Goal: Task Accomplishment & Management: Manage account settings

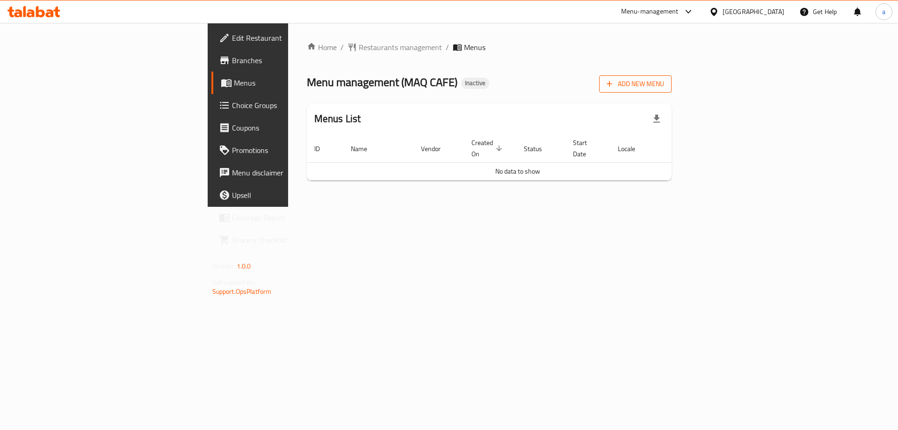
click at [672, 77] on button "Add New Menu" at bounding box center [635, 83] width 73 height 17
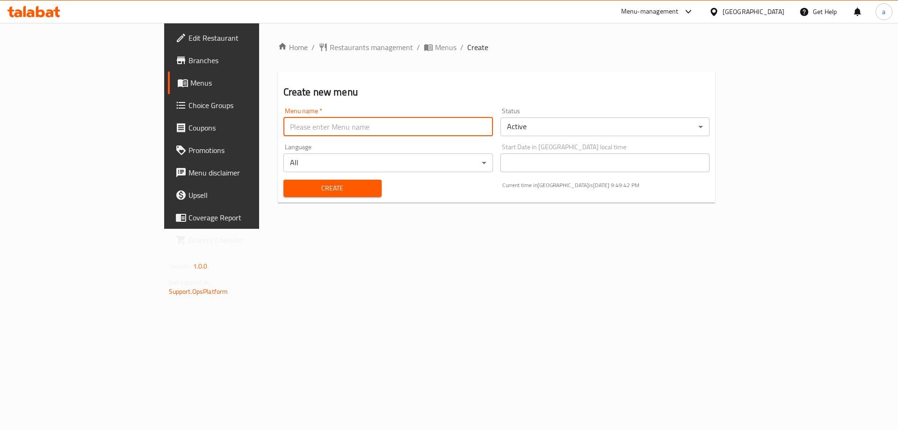
click at [344, 134] on input "text" at bounding box center [389, 126] width 210 height 19
type input "8/9"
click at [284, 180] on button "Create" at bounding box center [333, 188] width 98 height 17
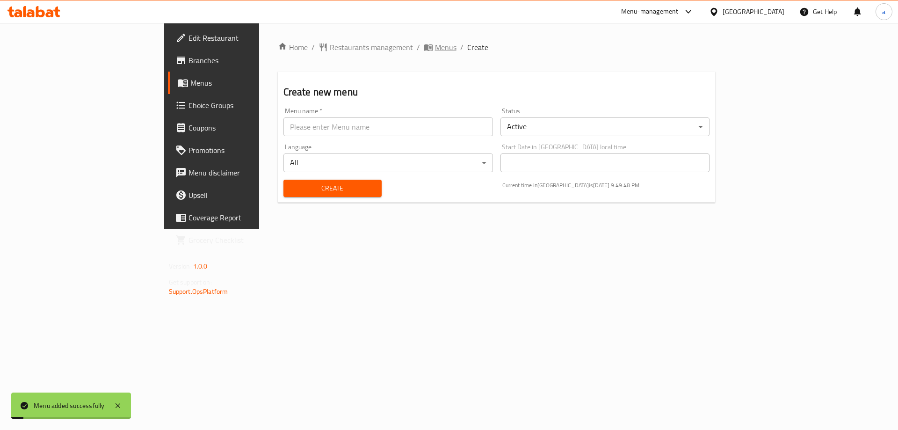
click at [435, 51] on span "Menus" at bounding box center [446, 47] width 22 height 11
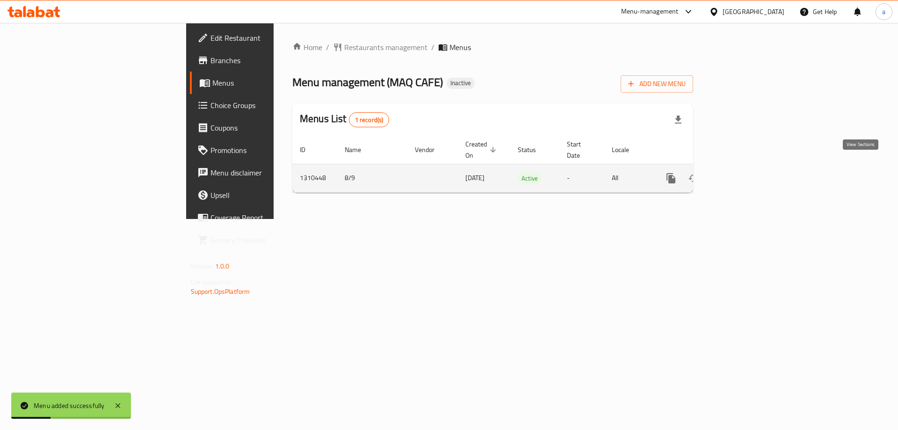
click at [744, 173] on icon "enhanced table" at bounding box center [738, 178] width 11 height 11
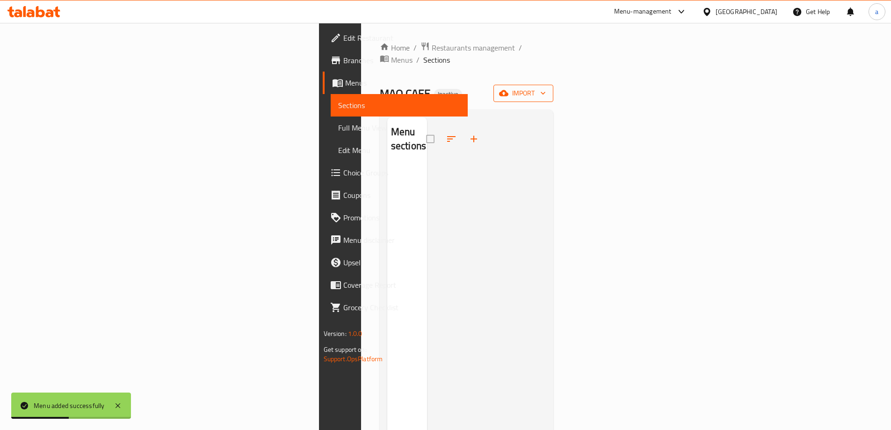
click at [509, 90] on icon "button" at bounding box center [503, 93] width 9 height 6
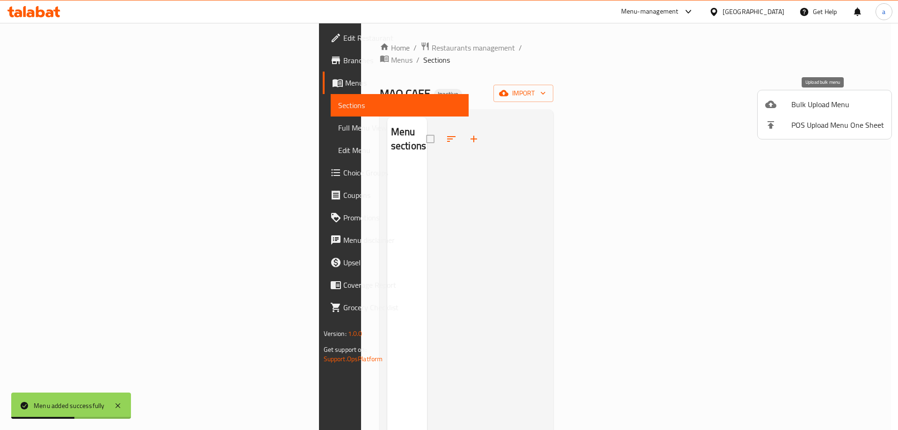
click at [782, 97] on li "Bulk Upload Menu" at bounding box center [825, 104] width 134 height 21
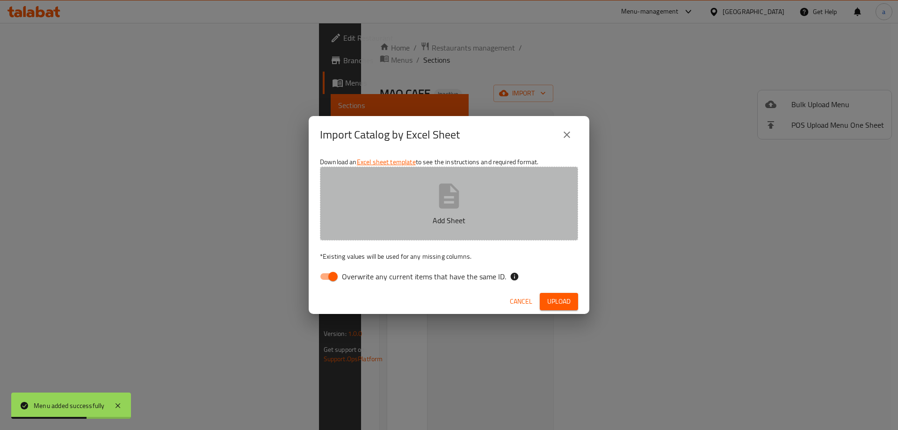
click at [444, 181] on icon "button" at bounding box center [449, 196] width 30 height 30
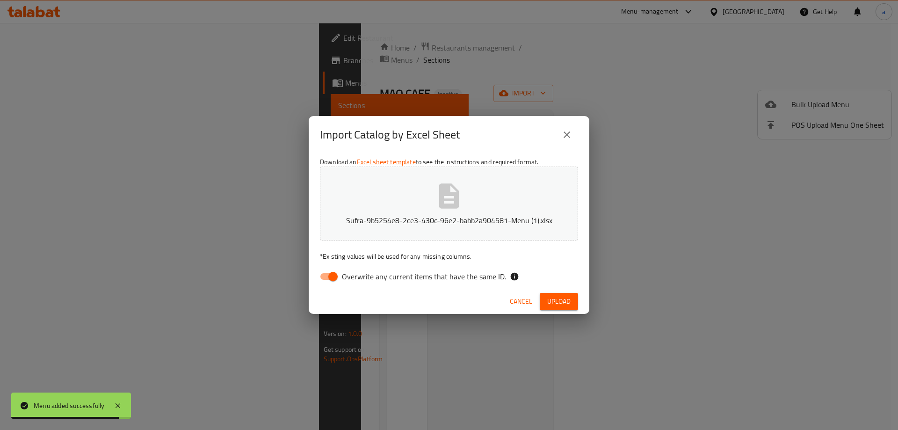
click at [341, 278] on input "Overwrite any current items that have the same ID." at bounding box center [332, 277] width 53 height 18
checkbox input "false"
click at [553, 298] on span "Upload" at bounding box center [558, 302] width 23 height 12
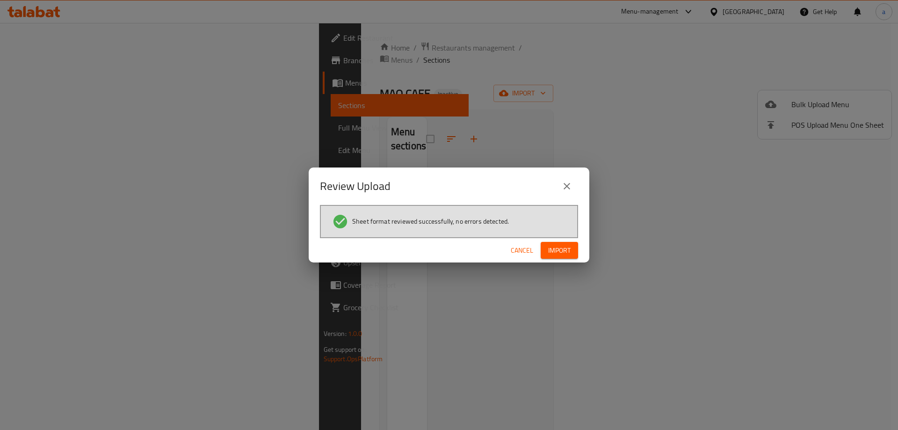
click at [571, 258] on button "Import" at bounding box center [559, 250] width 37 height 17
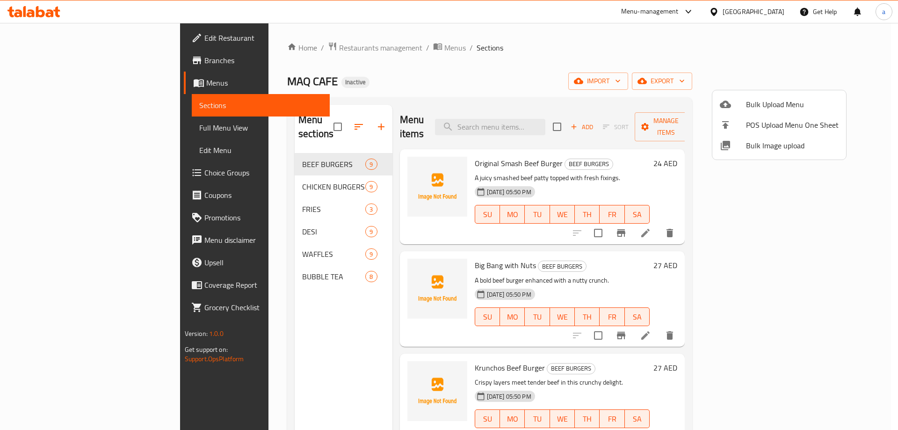
click at [78, 185] on div at bounding box center [449, 215] width 898 height 430
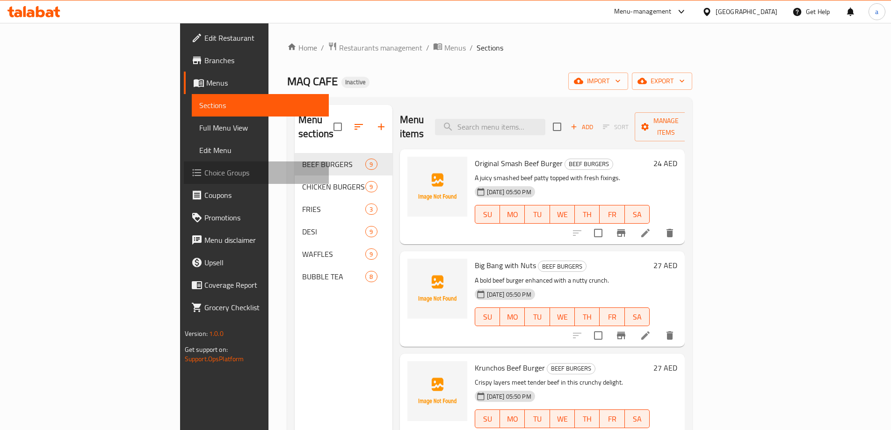
click at [204, 177] on span "Choice Groups" at bounding box center [262, 172] width 117 height 11
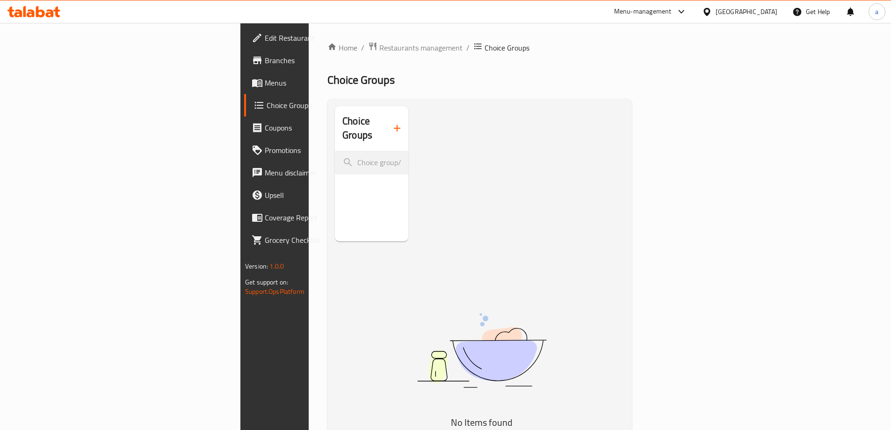
click at [386, 117] on button "button" at bounding box center [397, 128] width 22 height 22
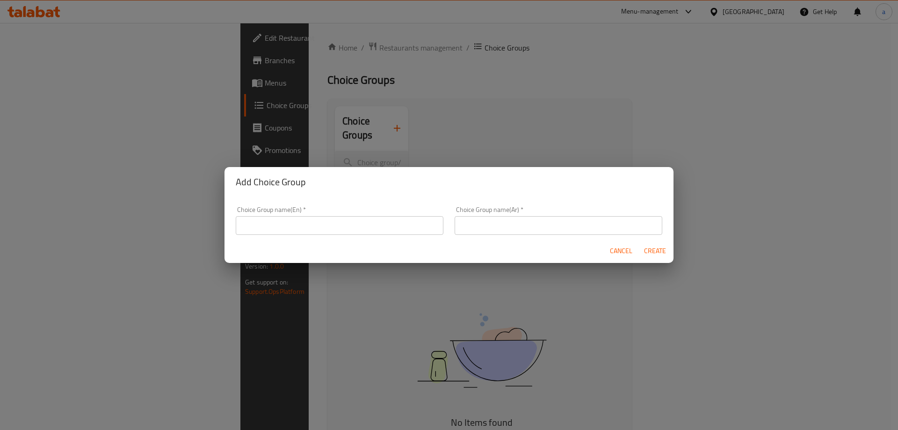
click at [313, 226] on input "text" at bounding box center [340, 225] width 208 height 19
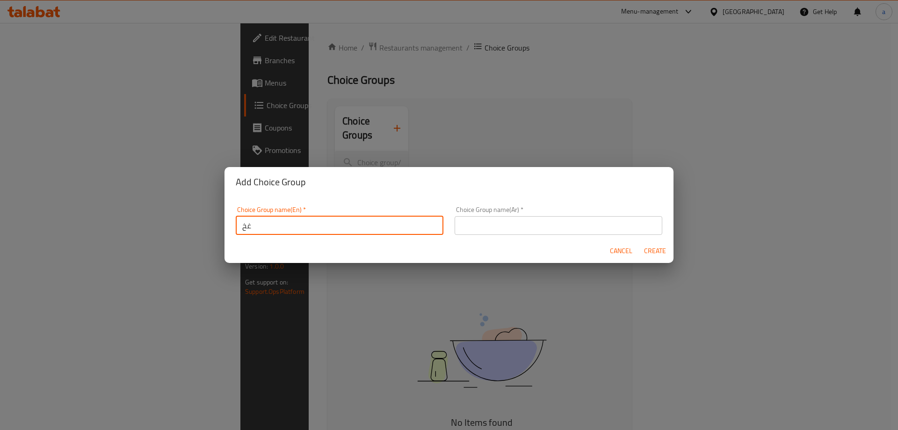
type input "غ"
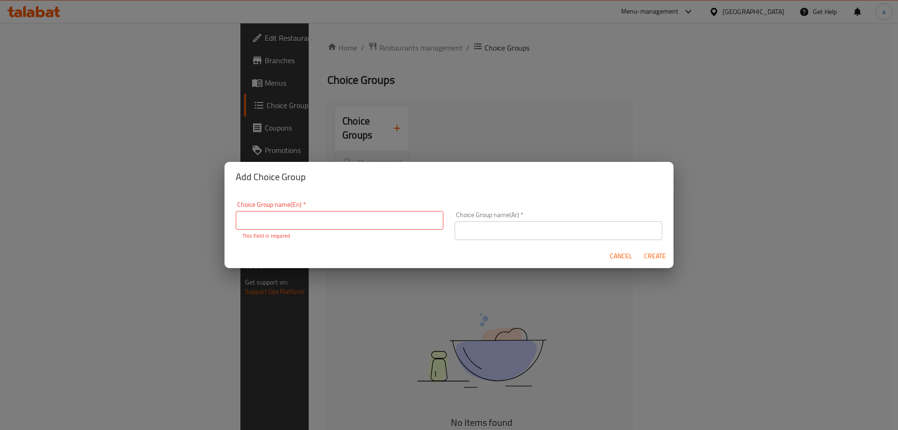
click at [298, 227] on input "text" at bounding box center [340, 220] width 208 height 19
click at [291, 211] on input "text" at bounding box center [340, 220] width 208 height 19
paste input "Your Choice Of:"
type input "Your Choice Of:"
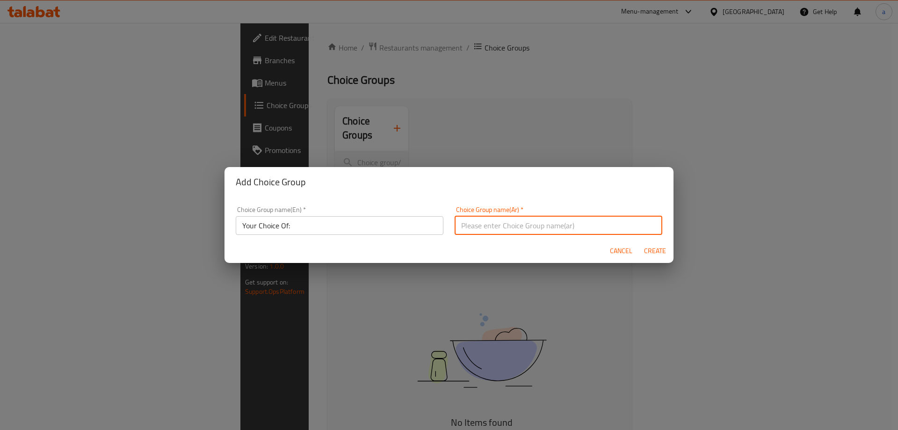
click at [484, 222] on input "text" at bounding box center [559, 225] width 208 height 19
paste input "إختيارك من:"
type input "إختيارك من:"
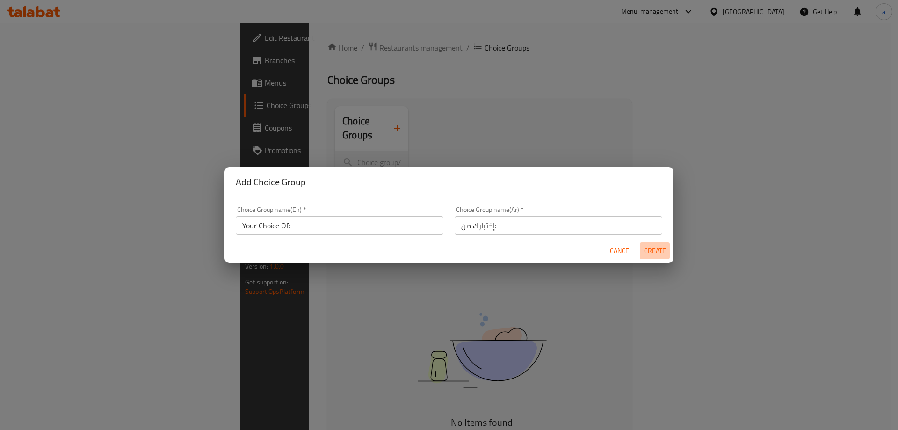
click at [659, 249] on span "Create" at bounding box center [655, 251] width 22 height 12
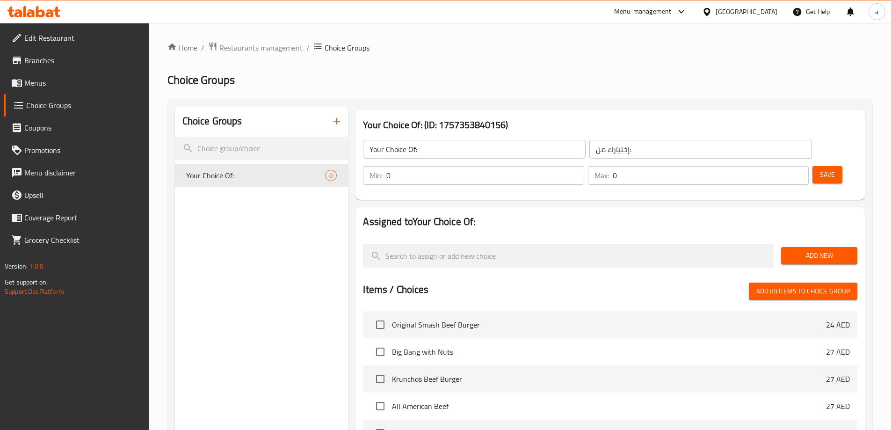
click at [769, 166] on div "Max: 0 ​" at bounding box center [698, 175] width 221 height 19
click at [770, 166] on div "Max: 0 ​" at bounding box center [698, 175] width 221 height 19
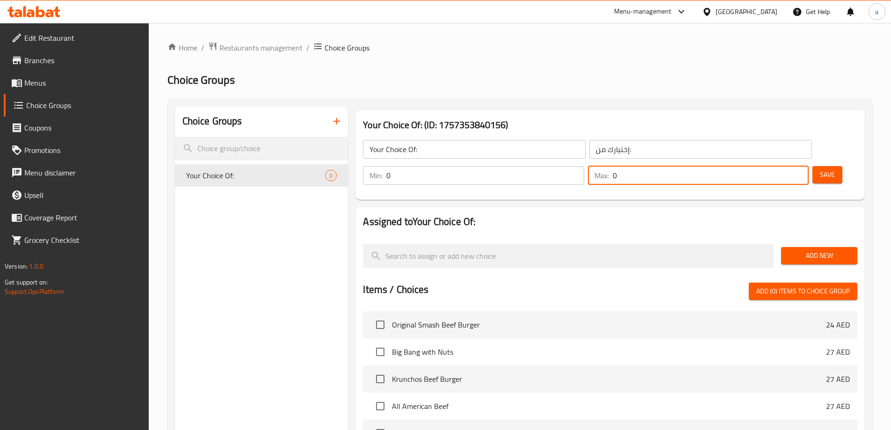
click at [772, 166] on input "0" at bounding box center [711, 175] width 196 height 19
type input "2"
click at [592, 229] on nav at bounding box center [610, 232] width 495 height 7
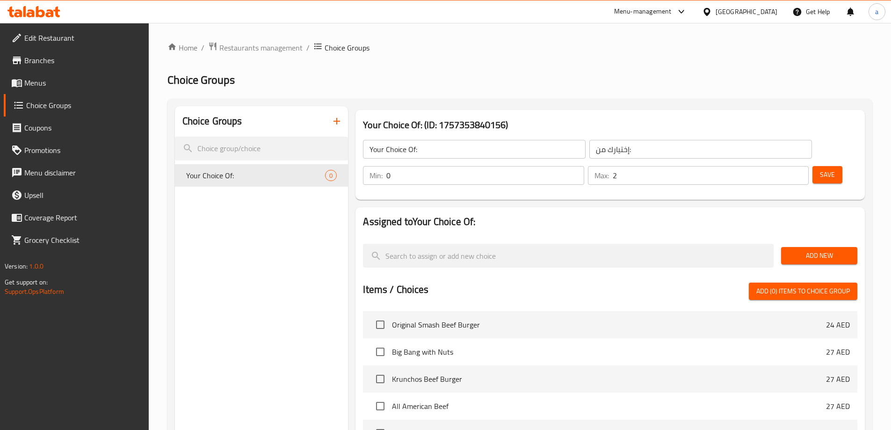
click at [824, 250] on span "Add New" at bounding box center [819, 256] width 61 height 12
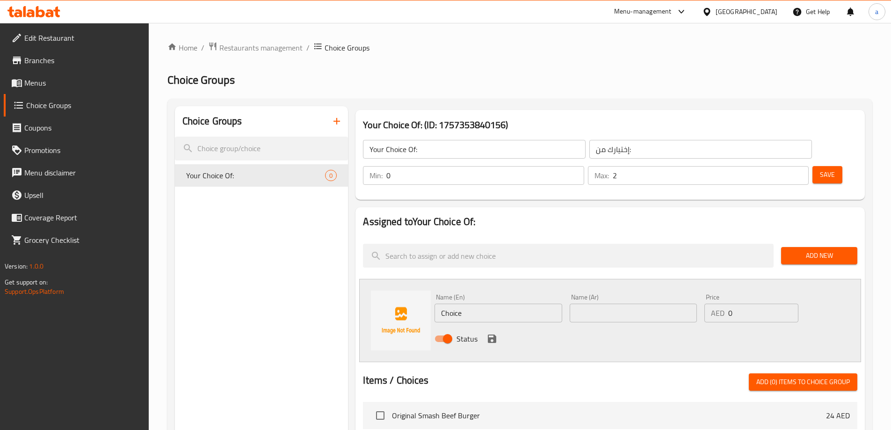
click at [480, 304] on input "Choice" at bounding box center [498, 313] width 127 height 19
paste input "Add Caramel"
type input "Add Caramel"
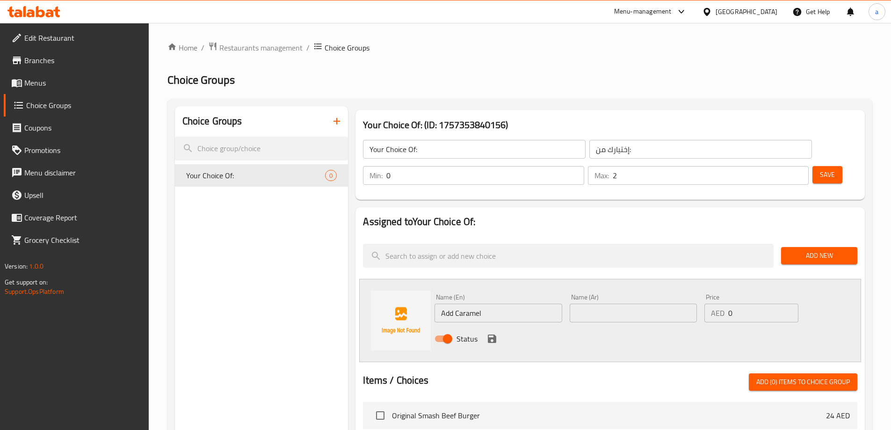
click at [626, 304] on input "text" at bounding box center [633, 313] width 127 height 19
paste input "أضف الكراميل"
type input "أضف الكراميل"
click at [750, 304] on input "0" at bounding box center [763, 313] width 70 height 19
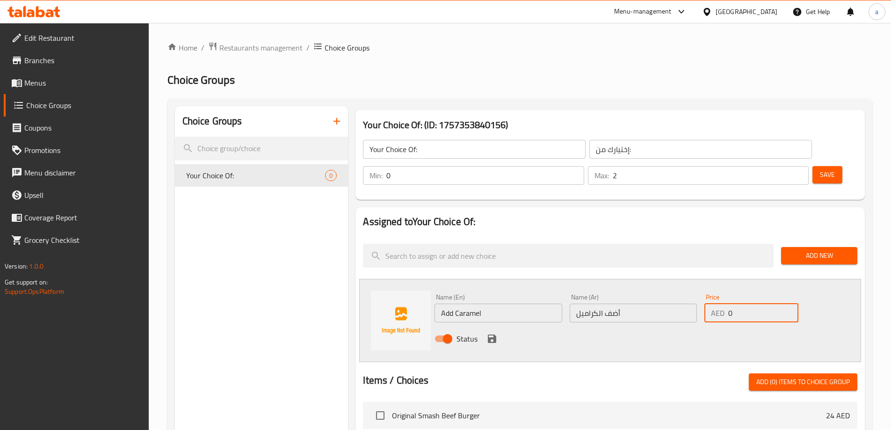
click at [750, 304] on input "0" at bounding box center [763, 313] width 70 height 19
paste input "5.0"
type input "5"
click at [493, 333] on icon "save" at bounding box center [492, 338] width 11 height 11
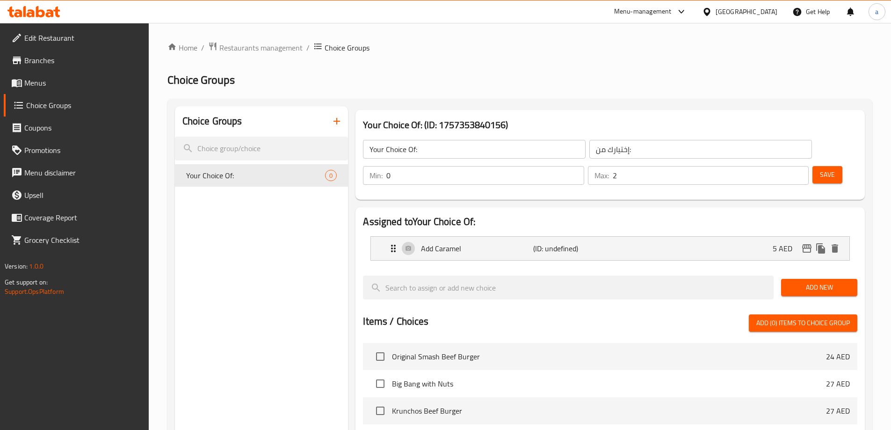
click at [800, 282] on span "Add New" at bounding box center [819, 288] width 61 height 12
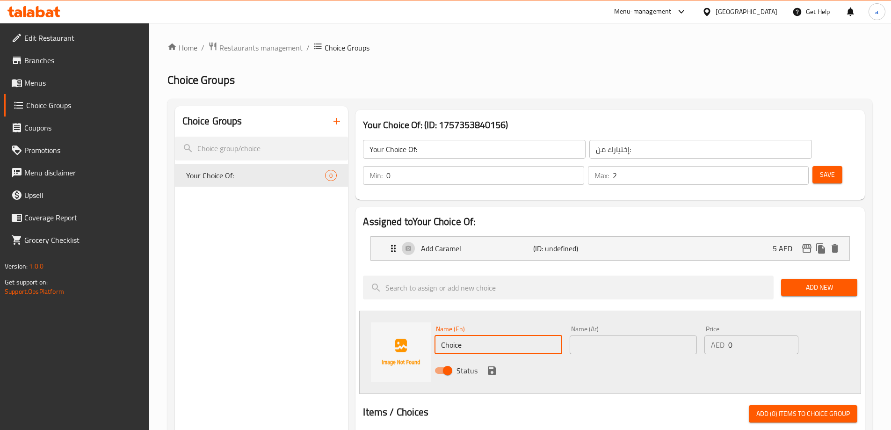
click at [472, 335] on input "Choice" at bounding box center [498, 344] width 127 height 19
paste input "eese Topping"
type input "Cheese Topping"
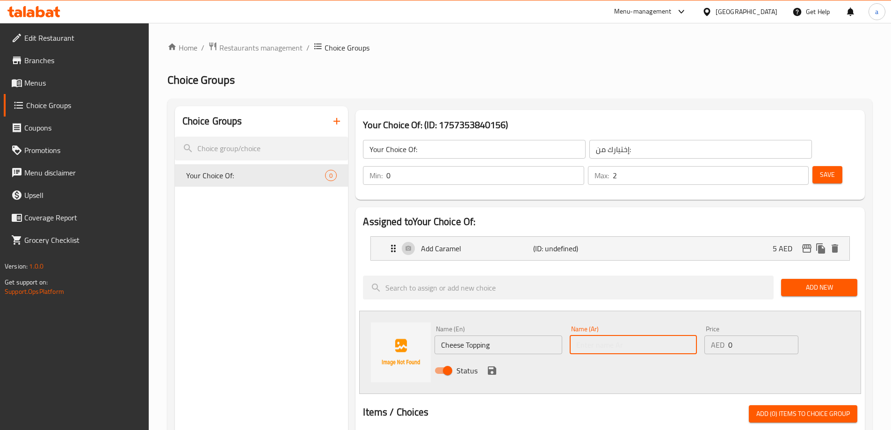
click at [599, 335] on input "text" at bounding box center [633, 344] width 127 height 19
click at [707, 237] on div "Add Caramel (ID: undefined) 5 AED" at bounding box center [613, 248] width 451 height 23
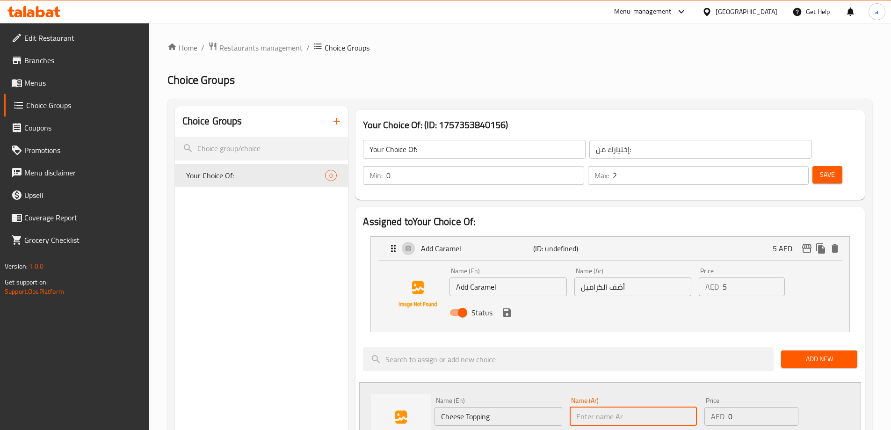
click at [618, 407] on input "text" at bounding box center [633, 416] width 127 height 19
type input "H"
type input "أضافة الجبن"
click at [742, 407] on input "0" at bounding box center [763, 416] width 70 height 19
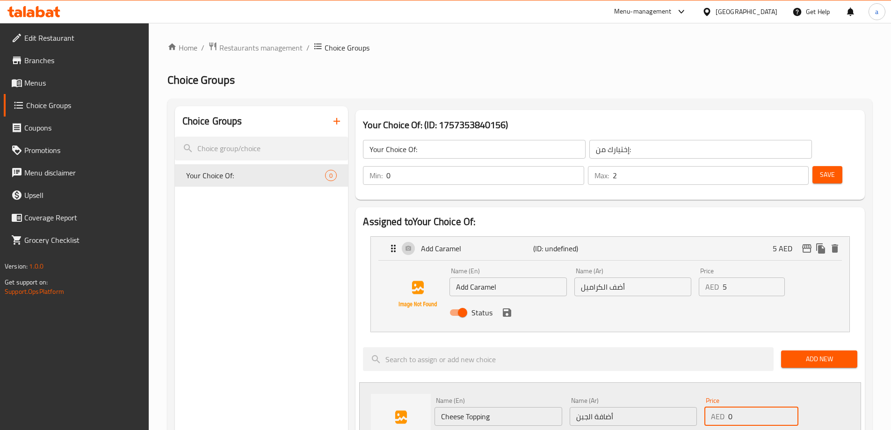
click at [742, 407] on input "0" at bounding box center [763, 416] width 70 height 19
type input "5"
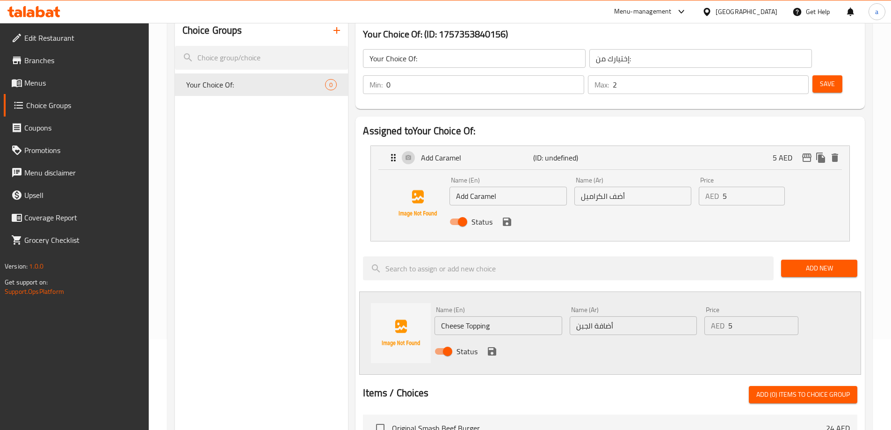
scroll to position [94, 0]
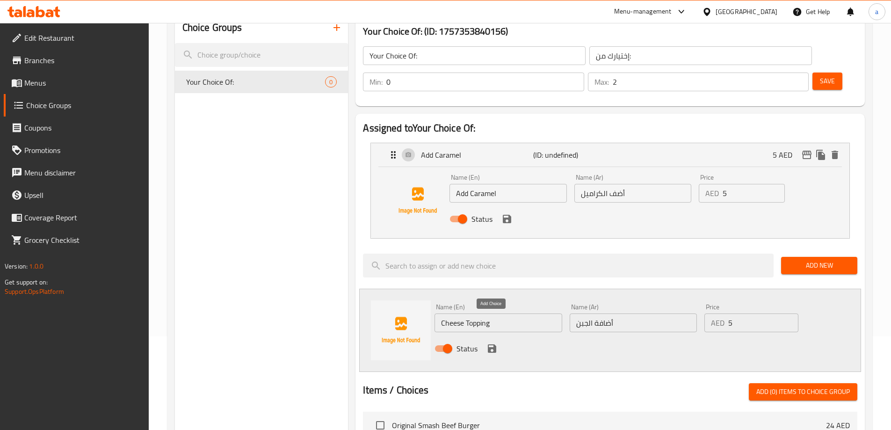
click at [497, 343] on icon "save" at bounding box center [492, 348] width 11 height 11
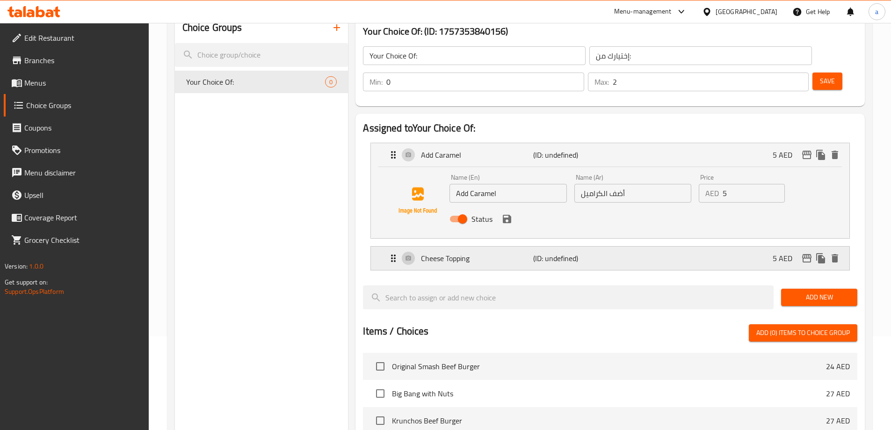
click at [395, 255] on icon "Expand" at bounding box center [393, 258] width 5 height 7
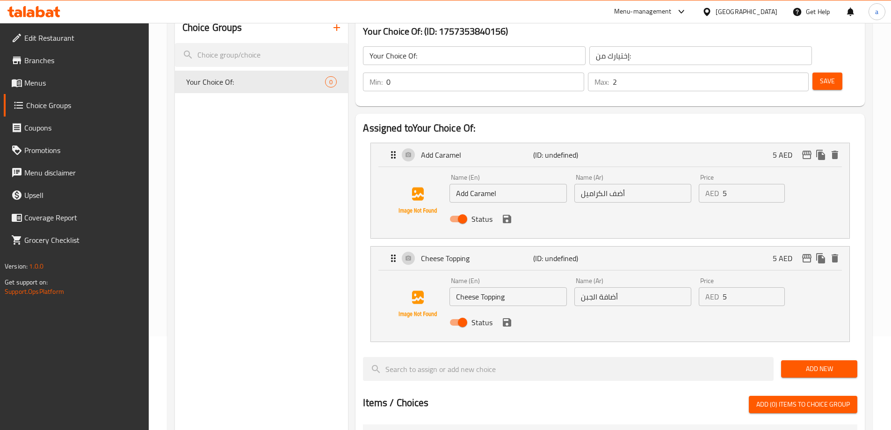
click at [820, 75] on span "Save" at bounding box center [827, 81] width 15 height 12
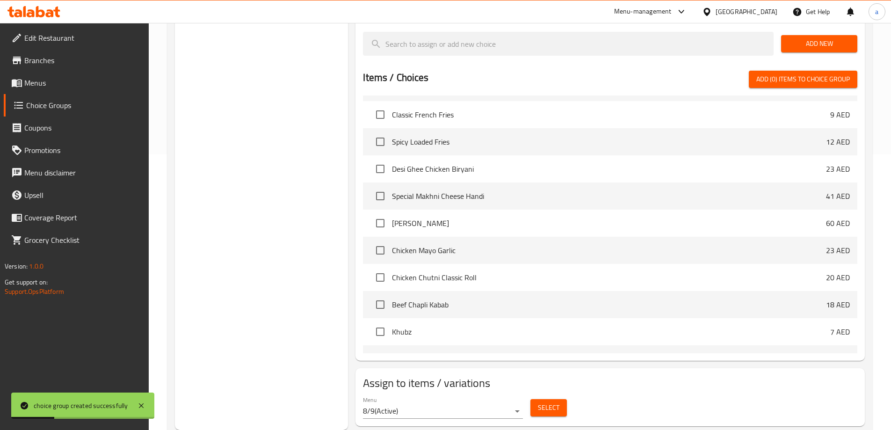
scroll to position [515, 0]
click at [557, 402] on span "Select" at bounding box center [549, 408] width 22 height 12
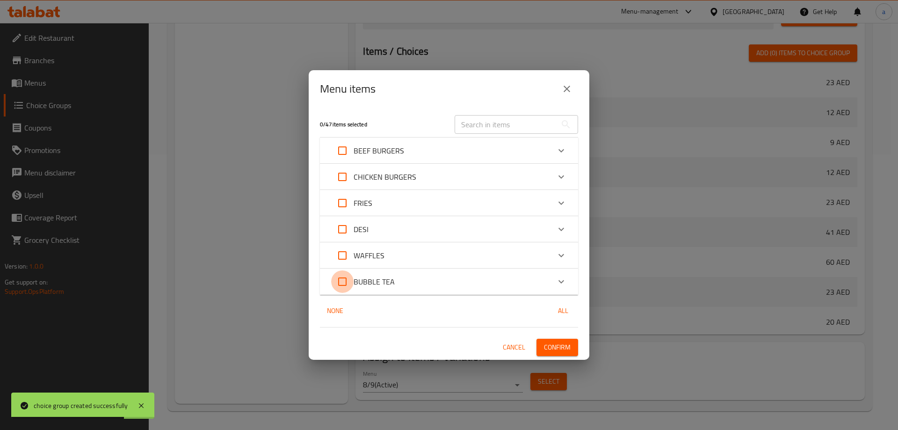
click at [346, 278] on input "Expand" at bounding box center [342, 281] width 22 height 22
checkbox input "true"
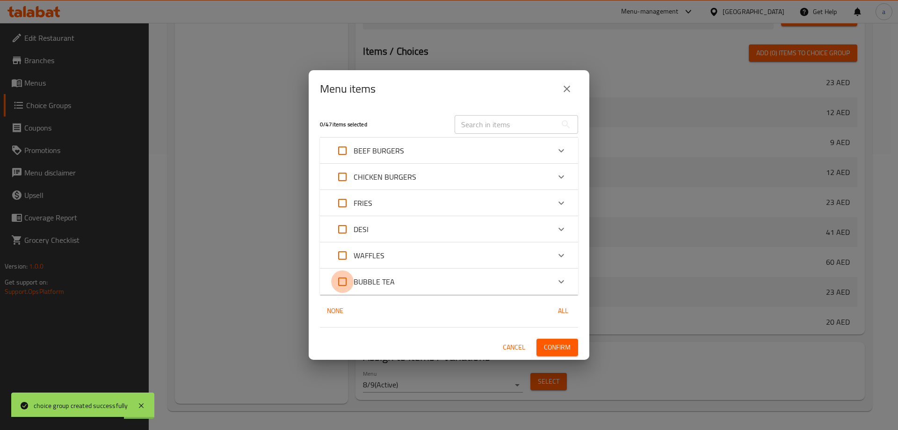
checkbox input "true"
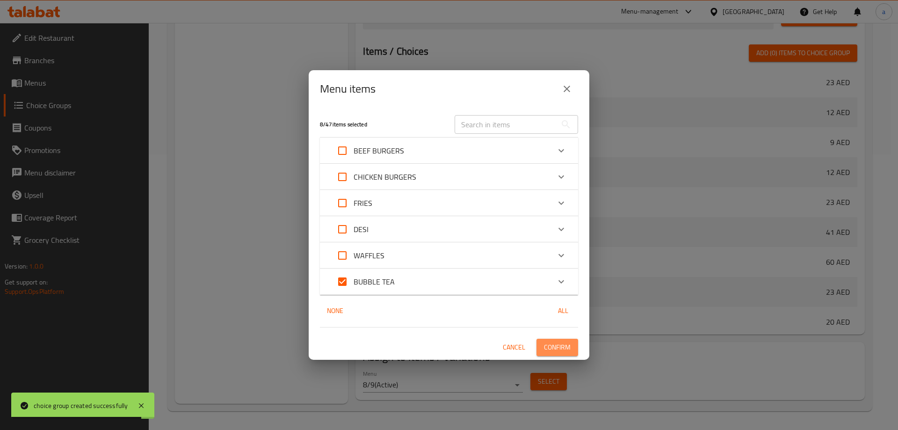
click at [553, 349] on span "Confirm" at bounding box center [557, 348] width 27 height 12
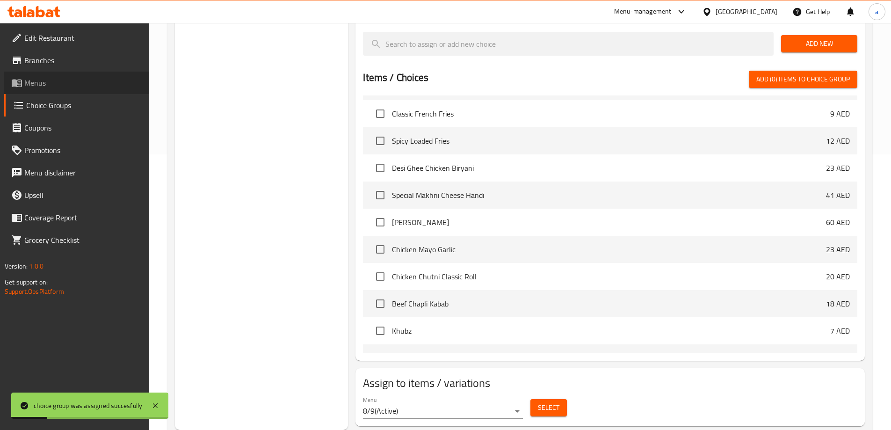
click at [67, 83] on span "Menus" at bounding box center [82, 82] width 117 height 11
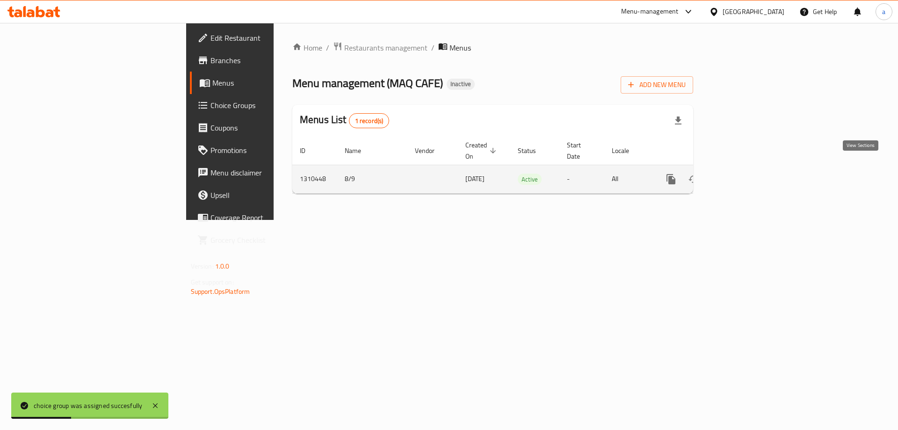
click at [744, 174] on icon "enhanced table" at bounding box center [738, 179] width 11 height 11
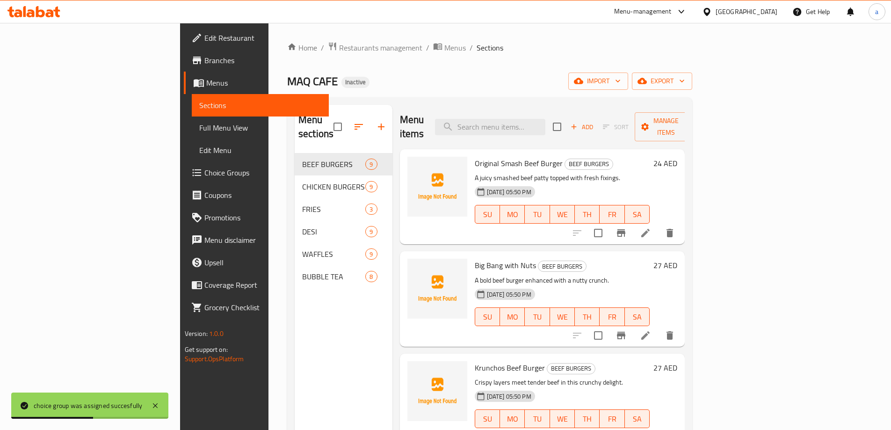
click at [199, 131] on span "Full Menu View" at bounding box center [260, 127] width 122 height 11
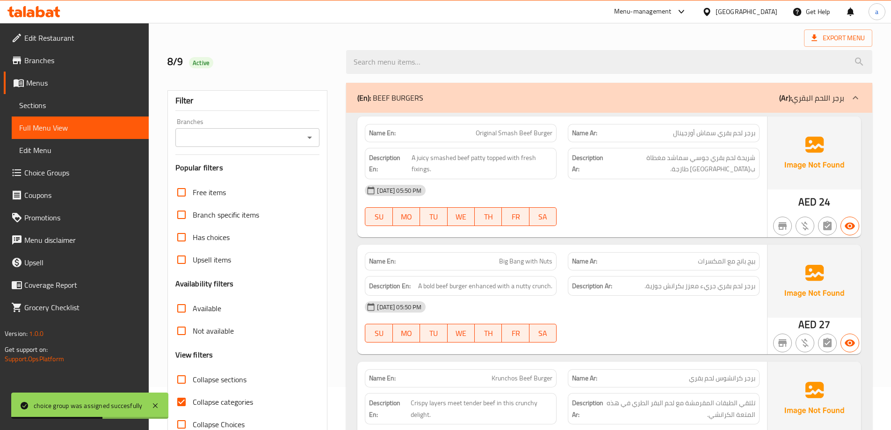
scroll to position [140, 0]
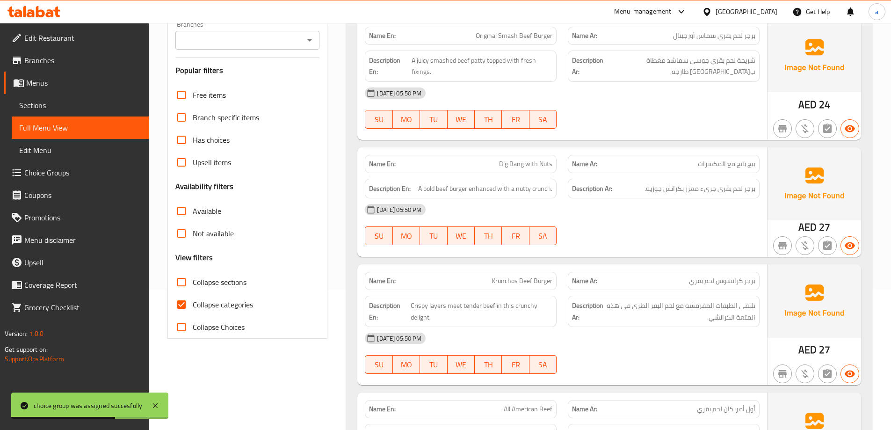
click at [208, 306] on span "Collapse categories" at bounding box center [223, 304] width 60 height 11
click at [193, 306] on input "Collapse categories" at bounding box center [181, 304] width 22 height 22
checkbox input "false"
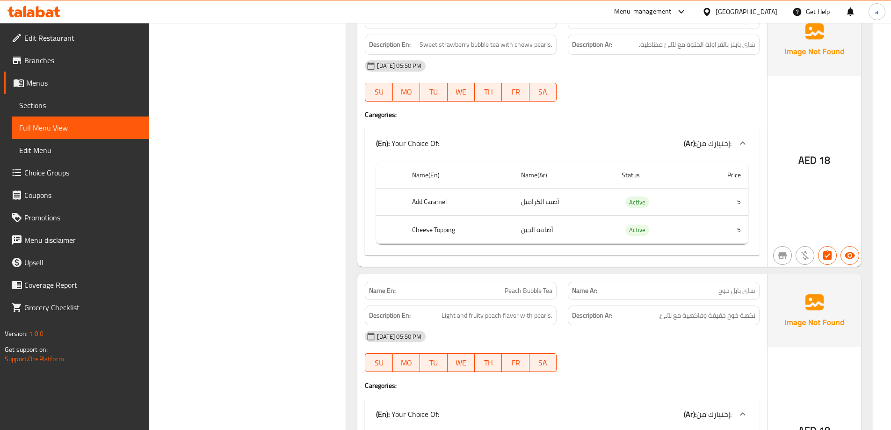
scroll to position [6867, 0]
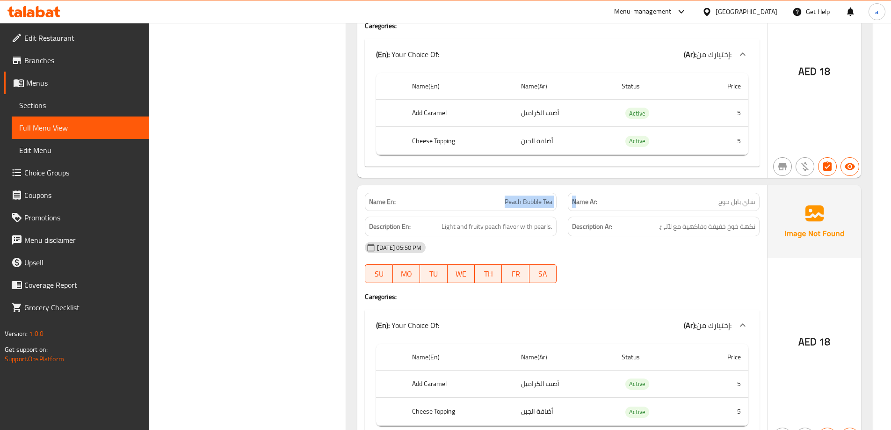
drag, startPoint x: 496, startPoint y: 148, endPoint x: 575, endPoint y: 146, distance: 79.6
click at [575, 187] on div "Name En: Peach Bubble Tea Name Ar: شاي بابل خوخ" at bounding box center [562, 201] width 406 height 29
drag, startPoint x: 651, startPoint y: 146, endPoint x: 673, endPoint y: 146, distance: 22.0
click at [673, 197] on p "Name Ar: شاي بابل خوخ" at bounding box center [663, 202] width 183 height 10
click at [648, 236] on div "[DATE] 05:50 PM" at bounding box center [562, 247] width 406 height 22
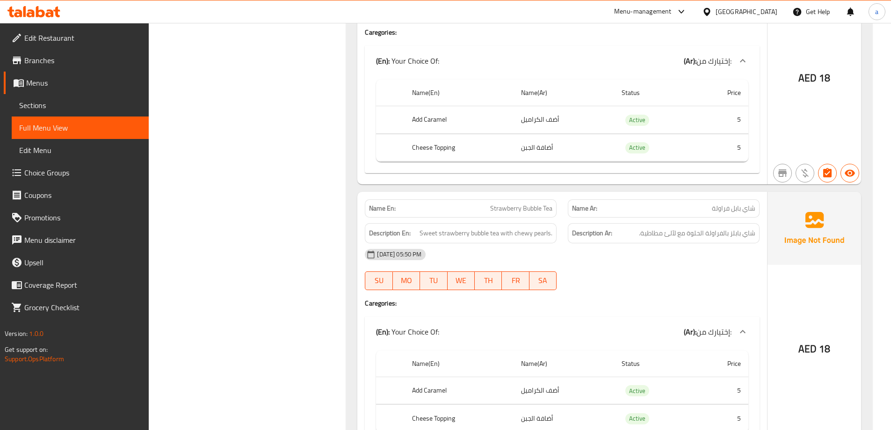
scroll to position [6586, 0]
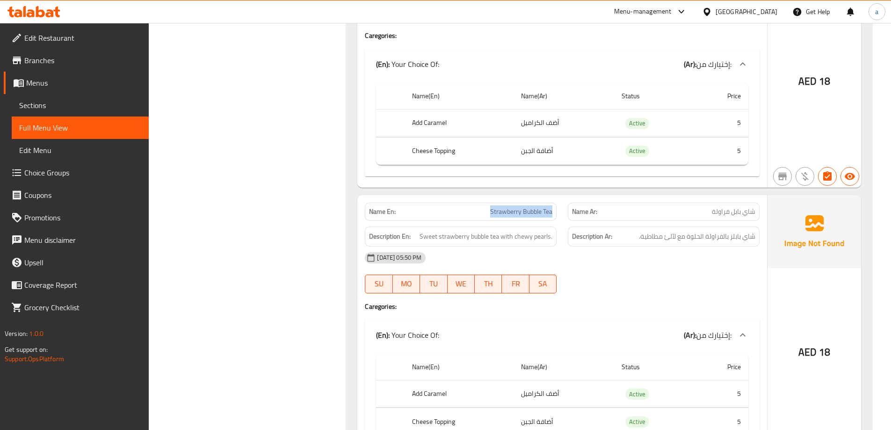
drag, startPoint x: 473, startPoint y: 148, endPoint x: 551, endPoint y: 154, distance: 78.9
click at [551, 203] on div "Name En: Strawberry Bubble Tea" at bounding box center [461, 212] width 192 height 18
drag, startPoint x: 414, startPoint y: 178, endPoint x: 549, endPoint y: 188, distance: 135.1
click at [549, 226] on div "Description En: Sweet strawberry bubble tea with chewy pearls." at bounding box center [461, 236] width 192 height 20
click at [588, 247] on div "[DATE] 05:50 PM" at bounding box center [562, 258] width 406 height 22
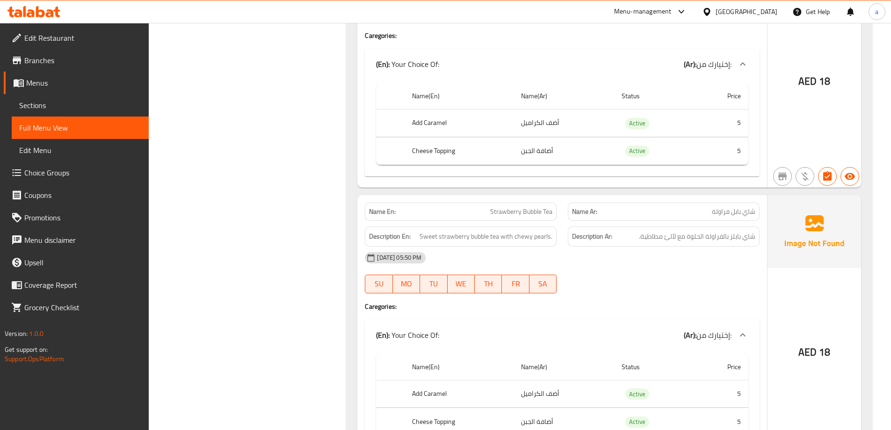
click at [57, 100] on span "Sections" at bounding box center [80, 105] width 122 height 11
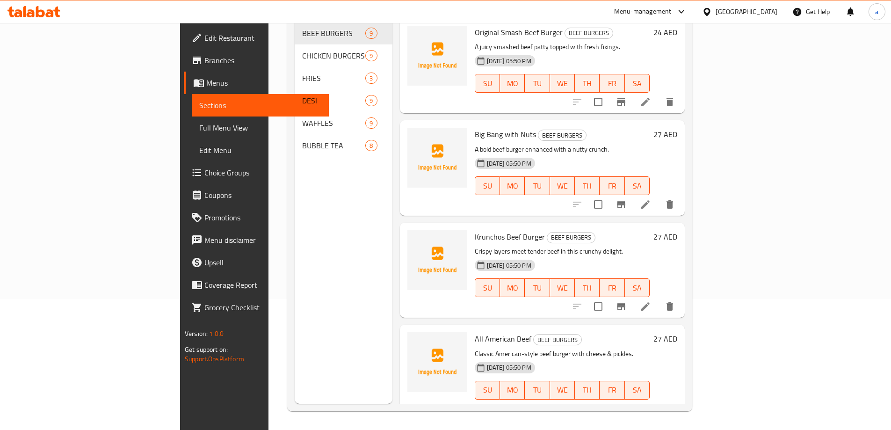
scroll to position [131, 0]
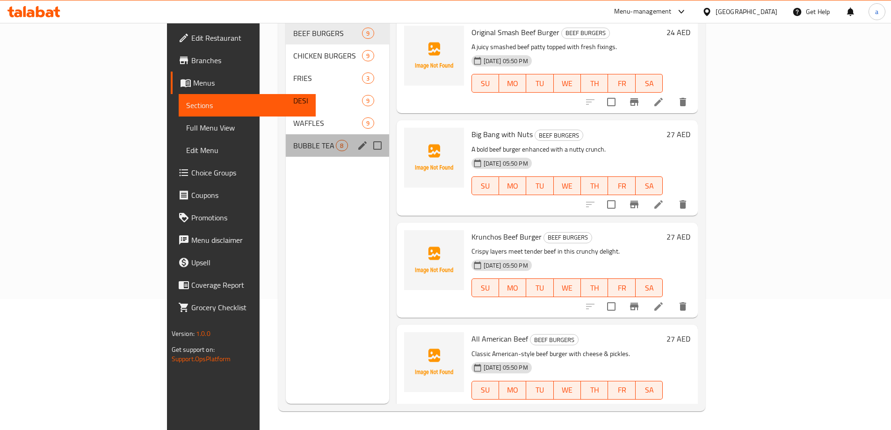
click at [286, 134] on div "BUBBLE TEA 8" at bounding box center [337, 145] width 103 height 22
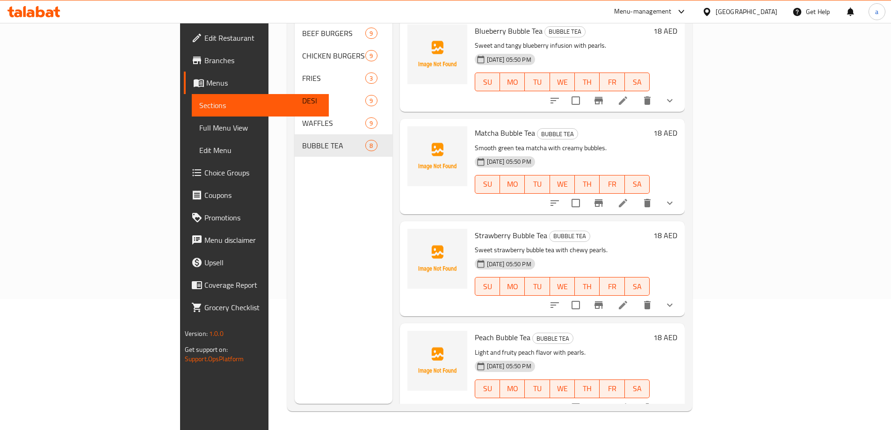
scroll to position [411, 0]
click at [636, 296] on li at bounding box center [623, 304] width 26 height 17
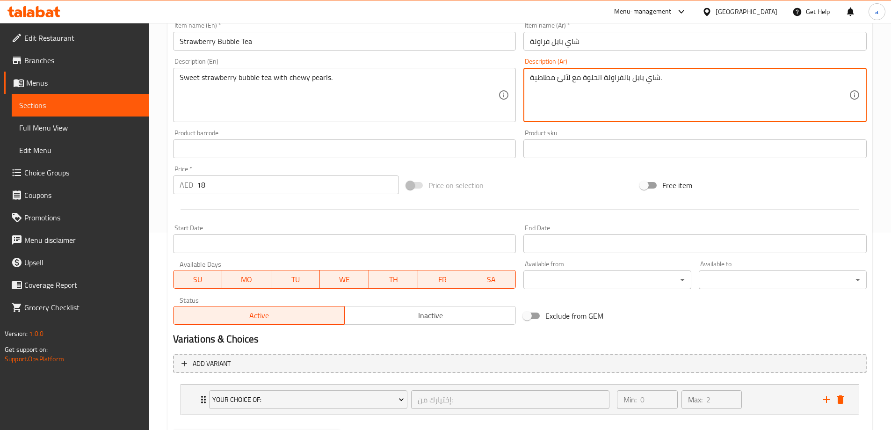
scroll to position [247, 0]
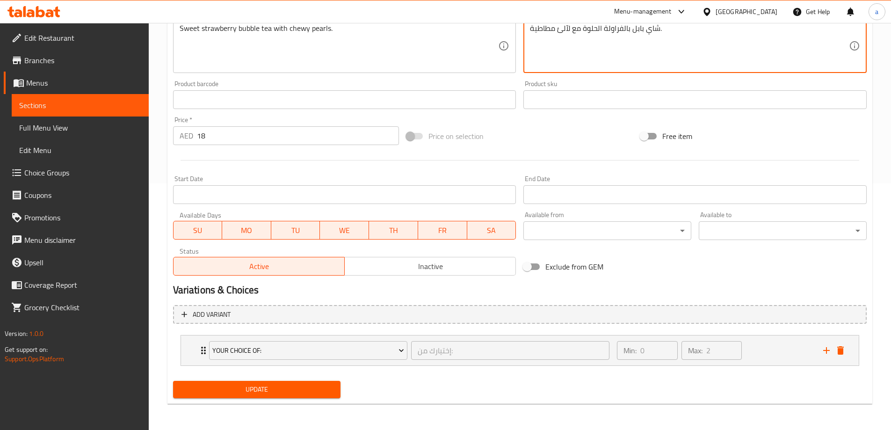
type textarea "شاي بابل بالفراولة الحلوة مع لآلئ مطاطية."
click at [276, 393] on span "Update" at bounding box center [257, 390] width 153 height 12
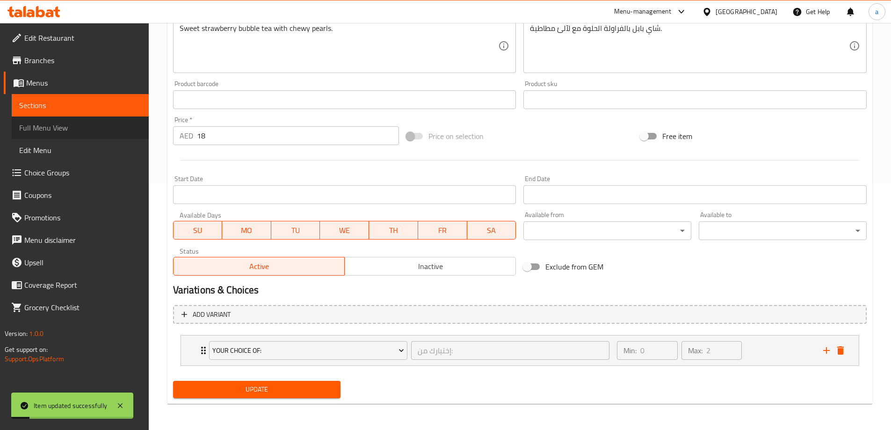
click at [92, 135] on link "Full Menu View" at bounding box center [80, 127] width 137 height 22
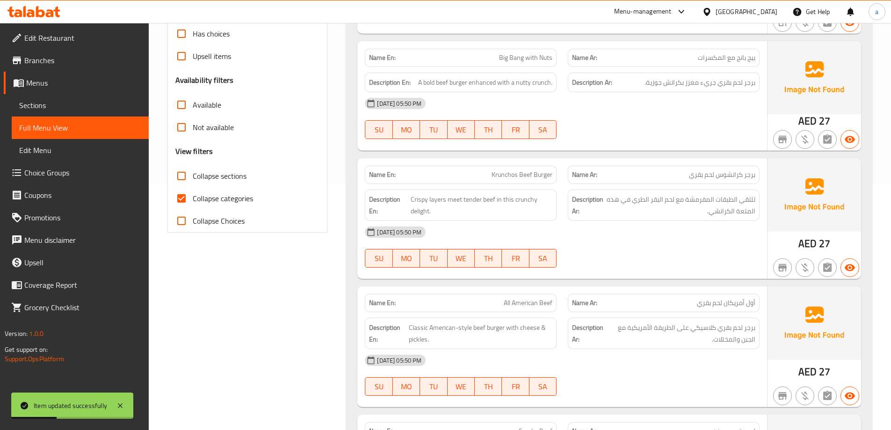
click at [245, 193] on span "Collapse categories" at bounding box center [223, 198] width 60 height 11
click at [193, 193] on input "Collapse categories" at bounding box center [181, 198] width 22 height 22
checkbox input "false"
click at [230, 179] on span "Collapse sections" at bounding box center [220, 175] width 54 height 11
click at [193, 179] on input "Collapse sections" at bounding box center [181, 176] width 22 height 22
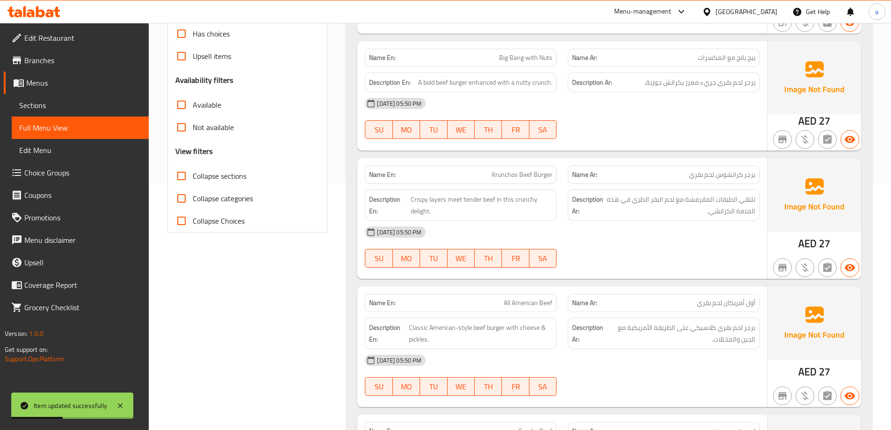
checkbox input "true"
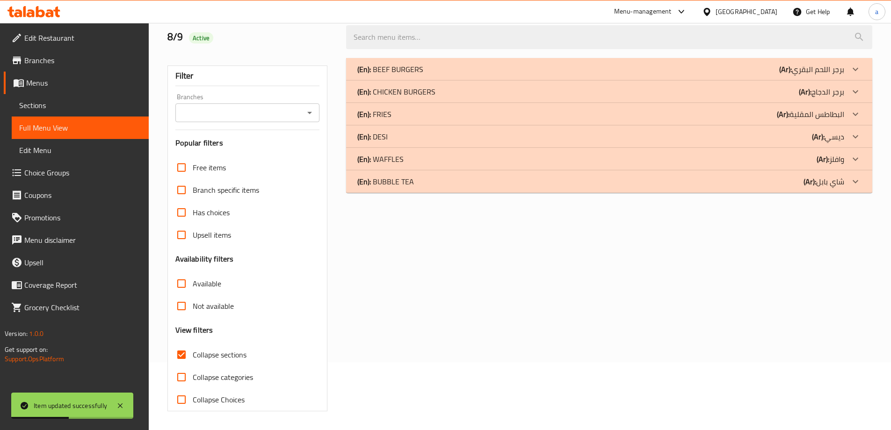
scroll to position [68, 0]
click at [678, 184] on div "(En): BUBBLE TEA (Ar): شاي بابل" at bounding box center [600, 181] width 487 height 11
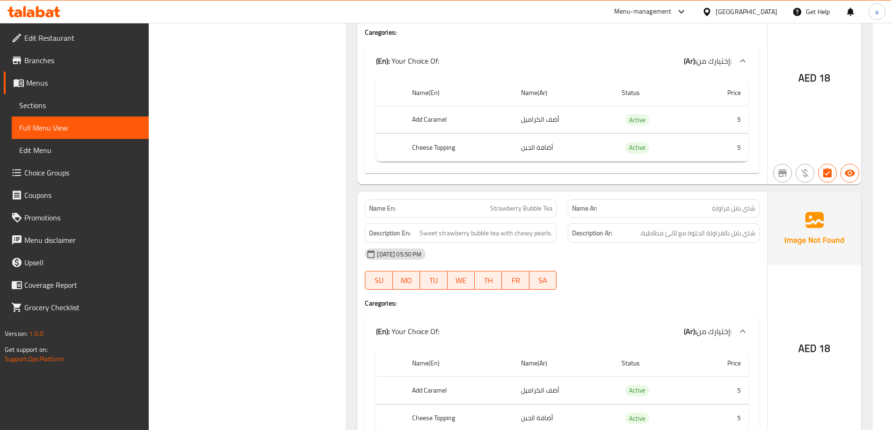
scroll to position [1799, 0]
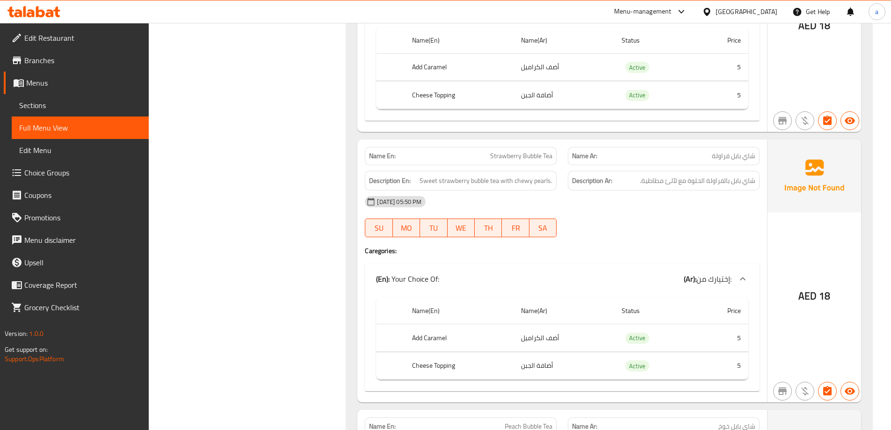
drag, startPoint x: 672, startPoint y: 128, endPoint x: 712, endPoint y: 134, distance: 39.7
click at [712, 151] on p "Name Ar: شاي بابل فراولة" at bounding box center [663, 156] width 183 height 10
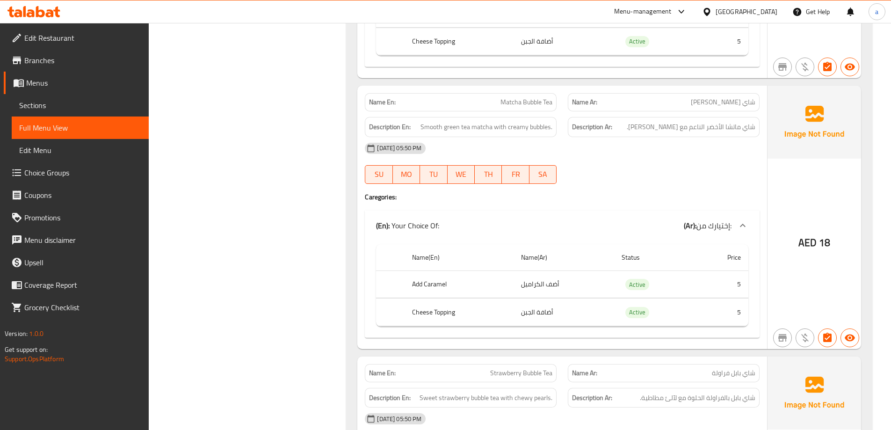
scroll to position [1565, 0]
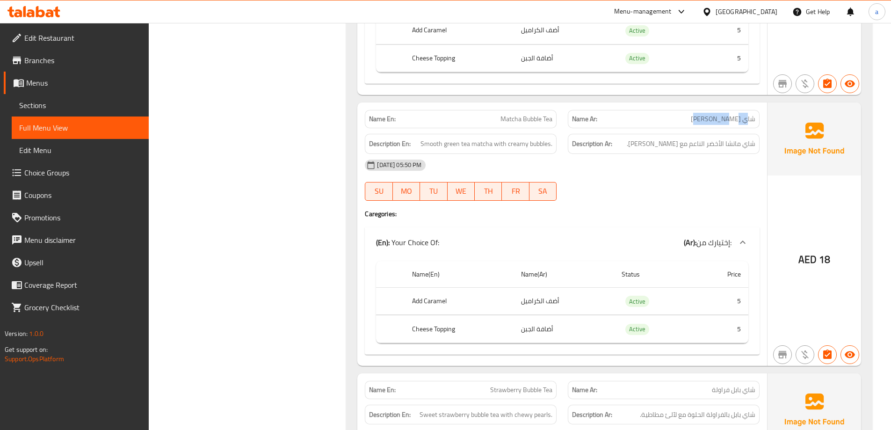
drag, startPoint x: 698, startPoint y: 99, endPoint x: 750, endPoint y: 96, distance: 52.9
click at [746, 114] on p "Name Ar: شاي بابل ماتشا" at bounding box center [663, 119] width 183 height 10
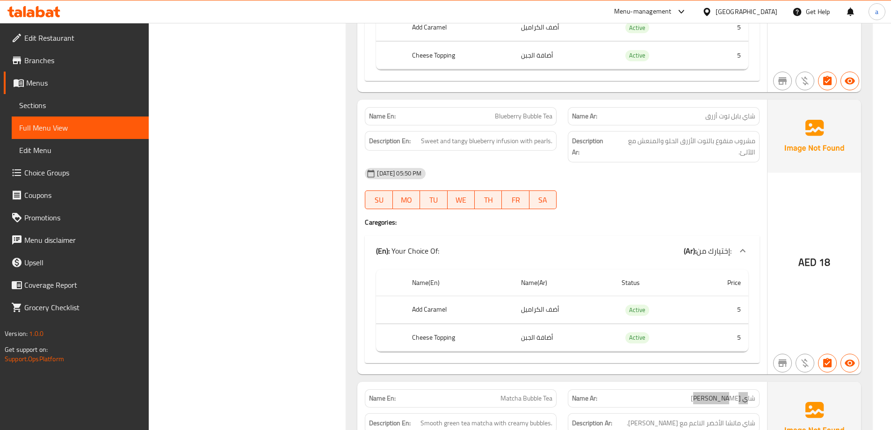
scroll to position [1284, 0]
click at [700, 205] on div at bounding box center [663, 210] width 203 height 11
drag, startPoint x: 494, startPoint y: 95, endPoint x: 550, endPoint y: 95, distance: 56.1
click at [550, 113] on span "Blueberry Bubble Tea" at bounding box center [524, 118] width 58 height 10
click at [663, 180] on div "[DATE] 05:50 PM SU MO TU WE TH FR SA" at bounding box center [562, 190] width 406 height 52
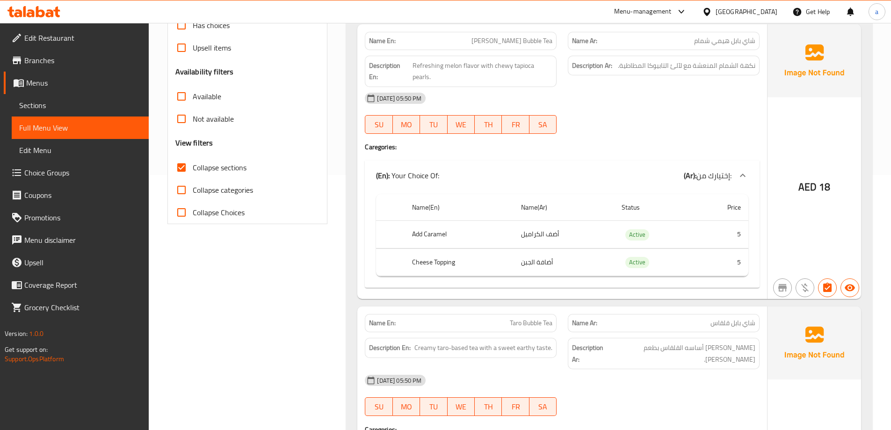
scroll to position [208, 0]
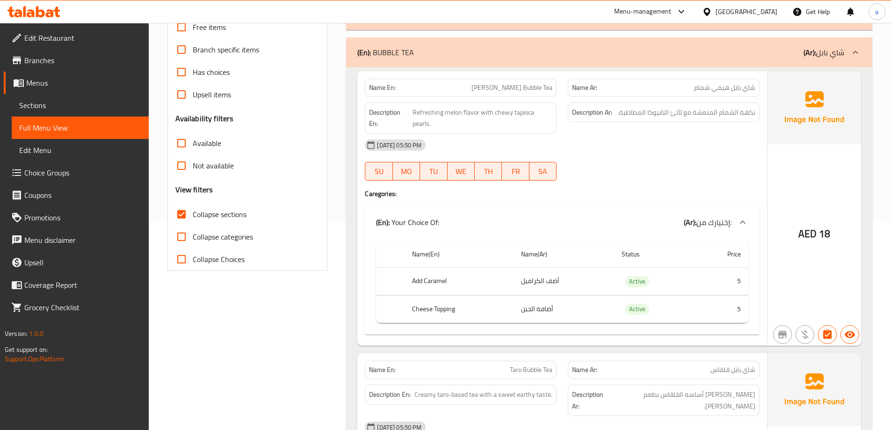
click at [487, 88] on p "Name En: Hemi Melon Bubble Tea" at bounding box center [460, 88] width 183 height 10
click at [492, 88] on span "[PERSON_NAME] Bubble Tea" at bounding box center [512, 88] width 81 height 10
copy span "Hemi"
click at [560, 156] on div "SU MO TU WE TH FR SA" at bounding box center [460, 171] width 203 height 30
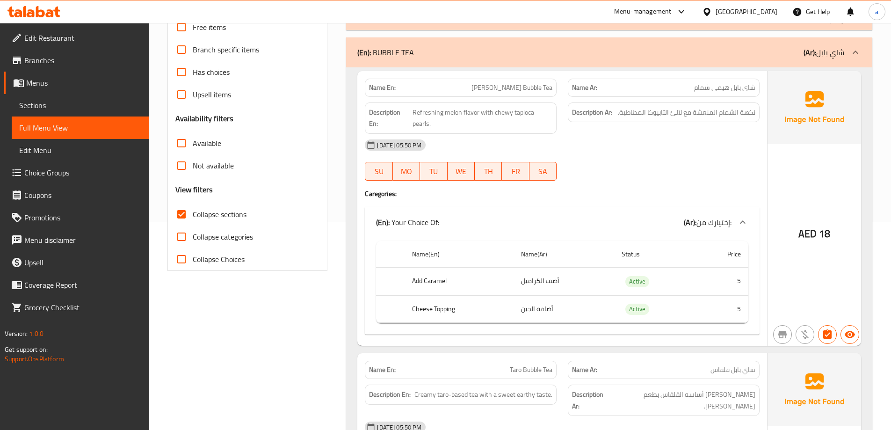
click at [539, 61] on div "(En): BUBBLE TEA (Ar): شاي بابل" at bounding box center [609, 52] width 526 height 30
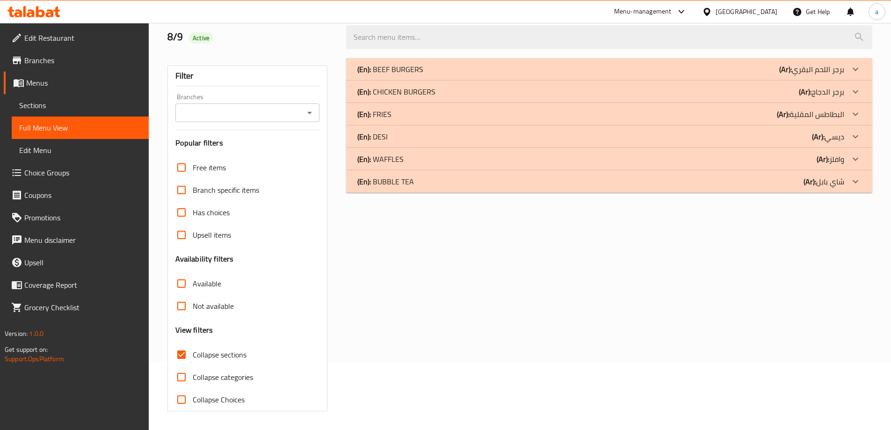
scroll to position [68, 0]
click at [724, 160] on div "(En): WAFFLES (Ar): وافلز" at bounding box center [600, 158] width 487 height 11
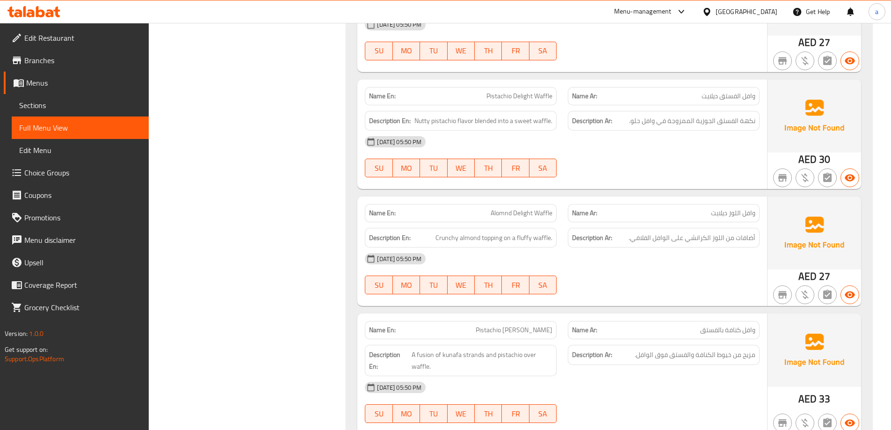
scroll to position [952, 0]
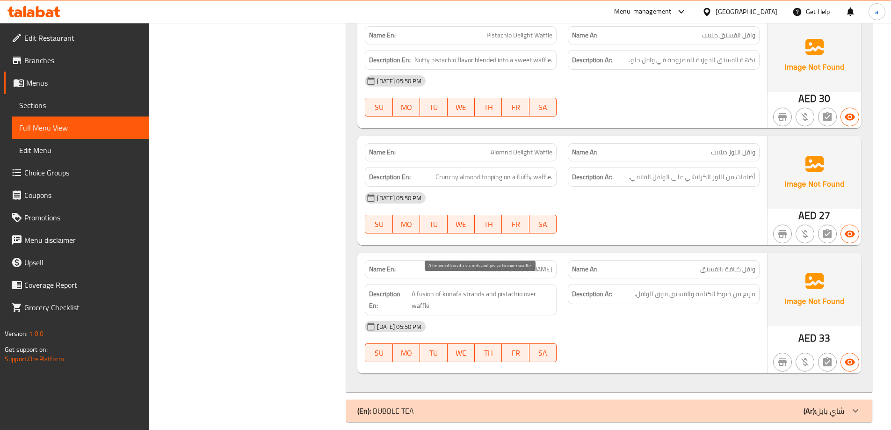
click at [425, 288] on span "A fusion of kunafa strands and pistachio over waffle." at bounding box center [482, 299] width 141 height 23
click at [475, 288] on span "A fusion of kunafa strands and pistachio over waffle." at bounding box center [482, 299] width 141 height 23
click at [460, 288] on span "A fusion of kunafa strands and pistachio over waffle." at bounding box center [482, 299] width 141 height 23
click at [496, 288] on span "A fusion of kunafa strands and pistachio over waffle." at bounding box center [482, 299] width 141 height 23
click at [439, 298] on span "A fusion of kunafa strands and pistachio over waffle." at bounding box center [482, 299] width 141 height 23
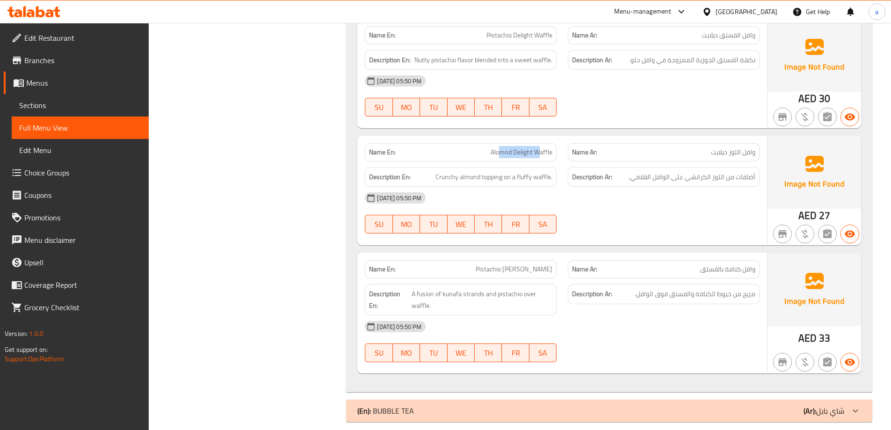
drag, startPoint x: 499, startPoint y: 140, endPoint x: 541, endPoint y: 139, distance: 42.6
click at [541, 147] on span "Alomnd Delight Waffle" at bounding box center [522, 152] width 62 height 10
click at [438, 171] on span "Crunchy almond topping on a fluffy waffle." at bounding box center [494, 177] width 117 height 12
click at [668, 202] on div "[DATE] 05:50 PM SU MO TU WE TH FR SA" at bounding box center [562, 213] width 406 height 52
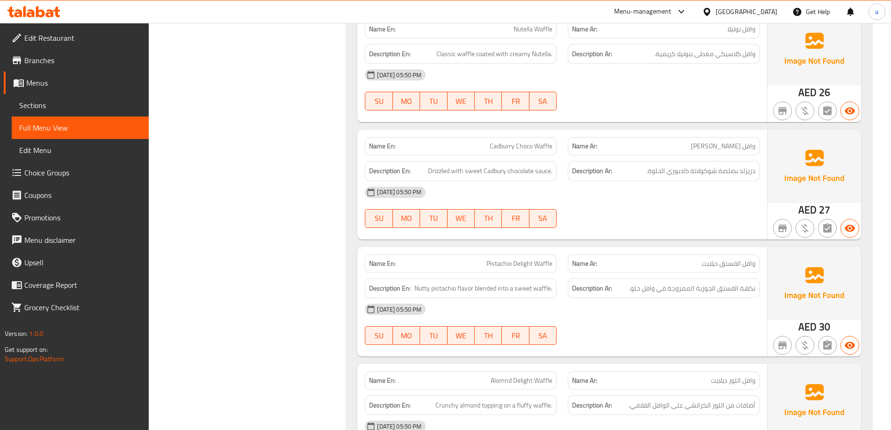
scroll to position [718, 0]
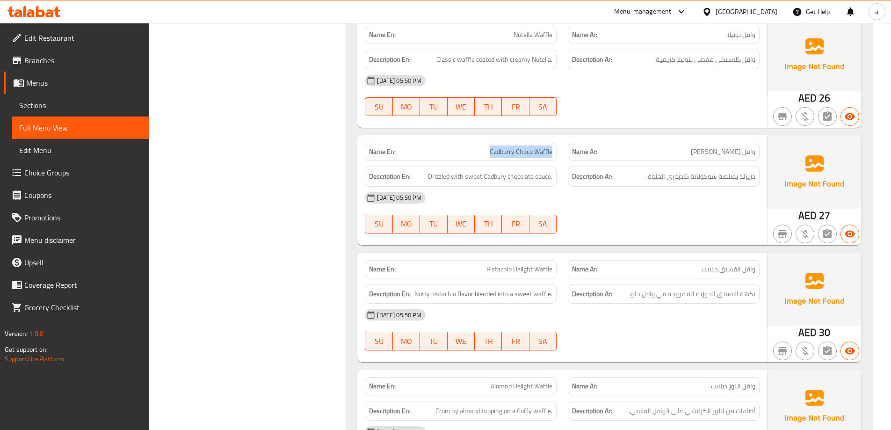
drag, startPoint x: 474, startPoint y: 141, endPoint x: 552, endPoint y: 146, distance: 77.3
click at [552, 147] on p "Name En: Cadburry Choco Waffle" at bounding box center [460, 152] width 183 height 10
click at [687, 195] on div "[DATE] 05:50 PM" at bounding box center [562, 198] width 406 height 22
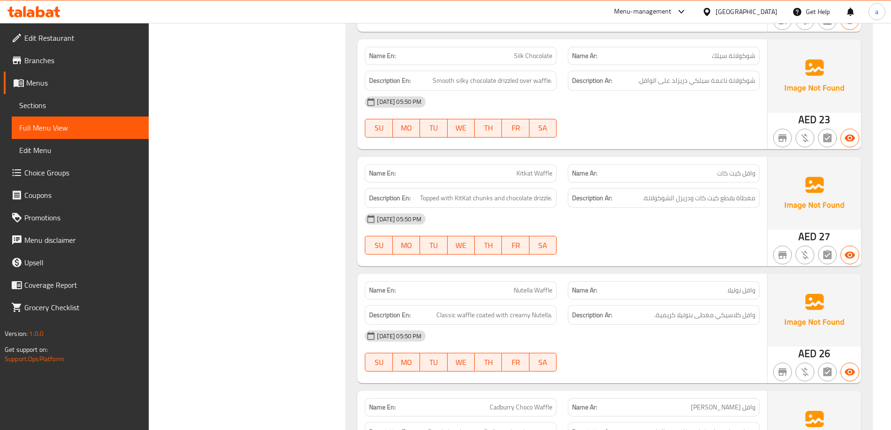
scroll to position [391, 0]
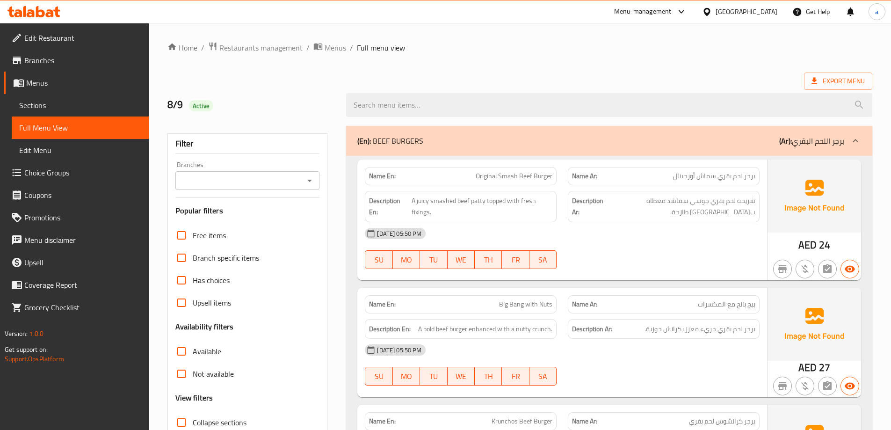
click at [75, 102] on span "Sections" at bounding box center [80, 105] width 122 height 11
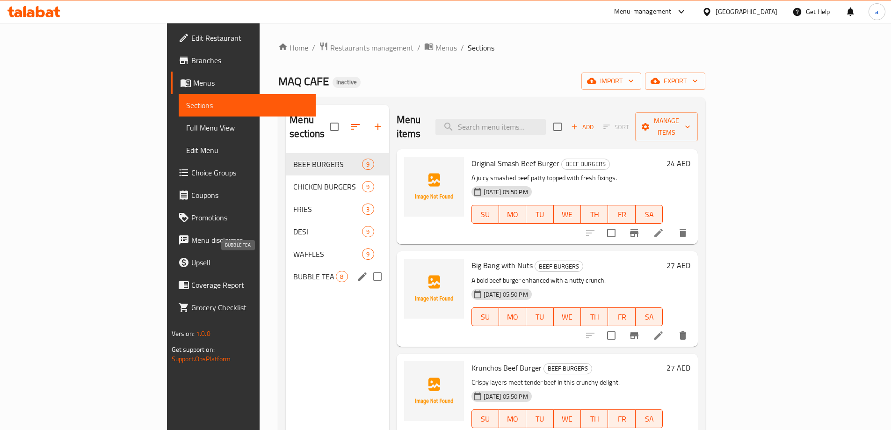
click at [293, 271] on span "BUBBLE TEA" at bounding box center [314, 276] width 43 height 11
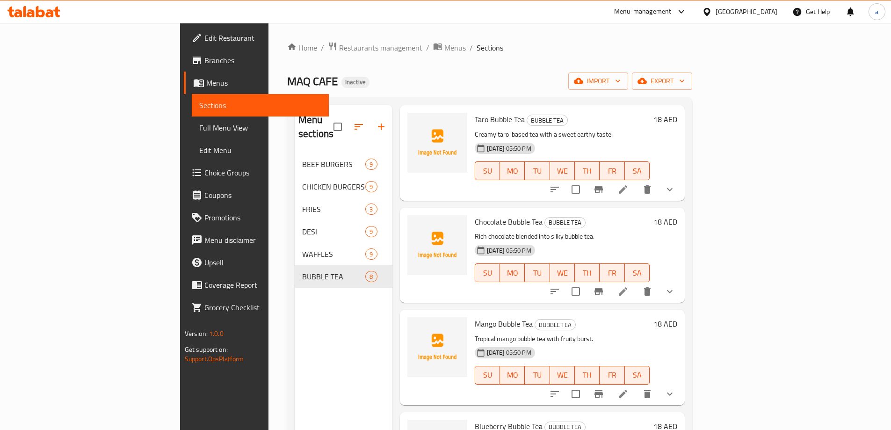
scroll to position [187, 0]
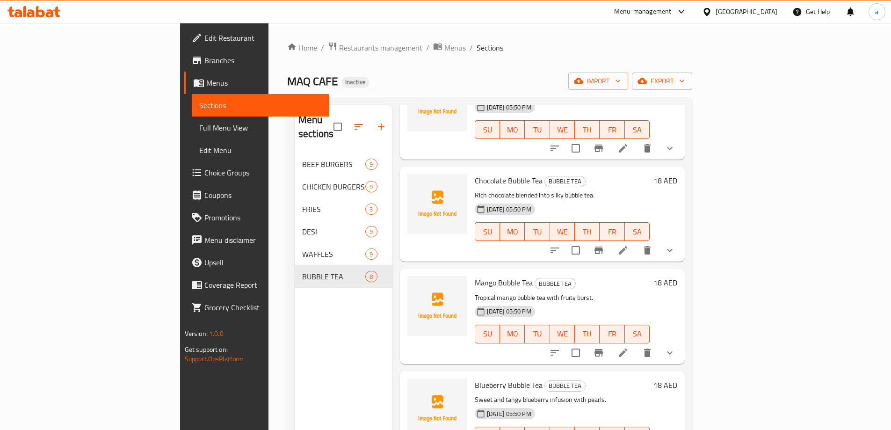
click at [636, 242] on li at bounding box center [623, 250] width 26 height 17
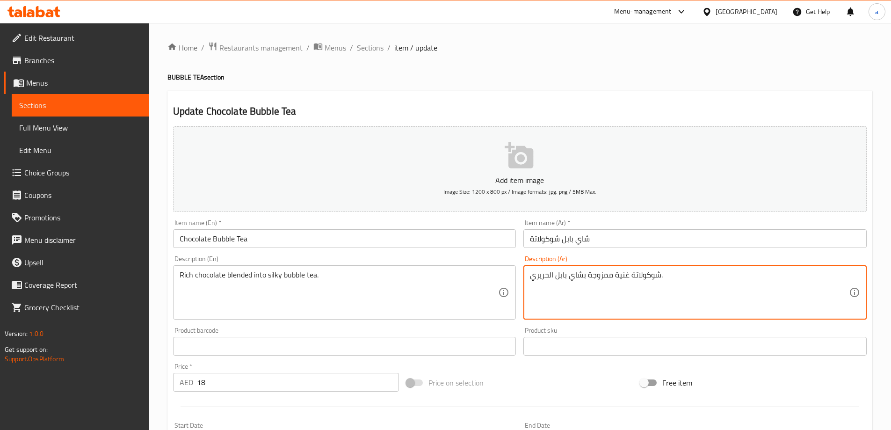
click at [539, 275] on textarea "شوكولاتة غنية ممزوجة بشاي بابل الحريري." at bounding box center [689, 292] width 319 height 44
click at [544, 277] on textarea "شوكولاتة غنية ممزوجة بشاي بابل السيلكي." at bounding box center [689, 292] width 319 height 44
type textarea "شوكولاتة غنية ممزوجة بشاي بابل ال."
click at [76, 111] on link "Sections" at bounding box center [80, 105] width 137 height 22
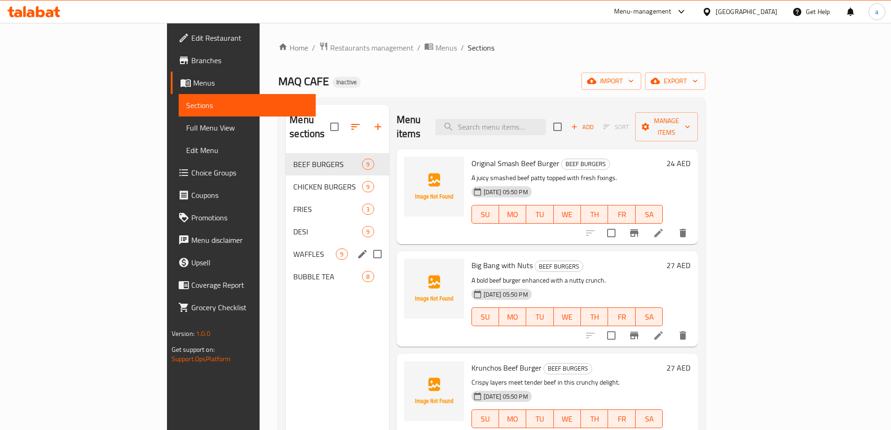
click at [286, 243] on div "WAFFLES 9" at bounding box center [337, 254] width 103 height 22
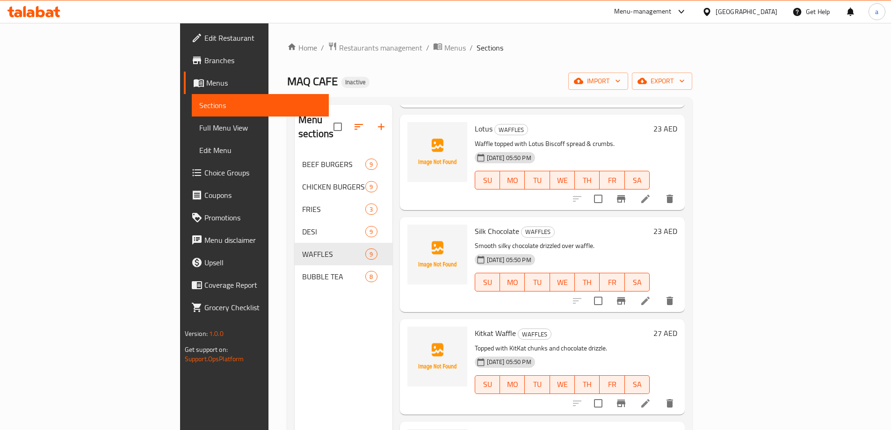
scroll to position [140, 0]
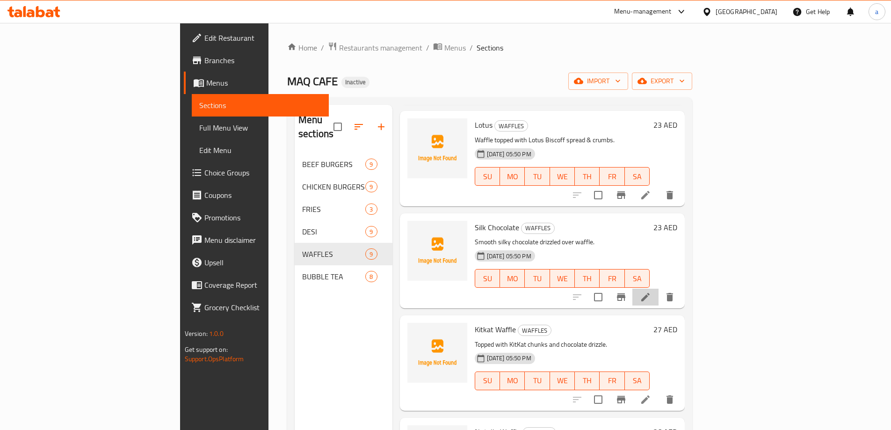
click at [659, 291] on li at bounding box center [646, 297] width 26 height 17
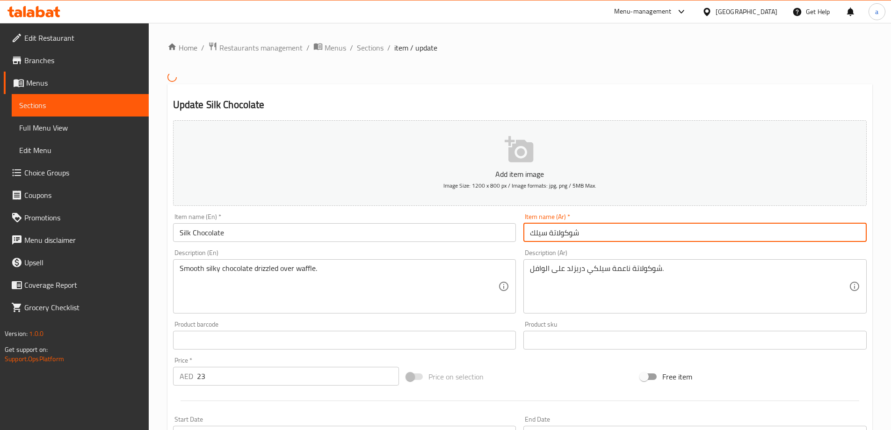
click at [537, 235] on input "شوكولاتة سيلك" at bounding box center [695, 232] width 343 height 19
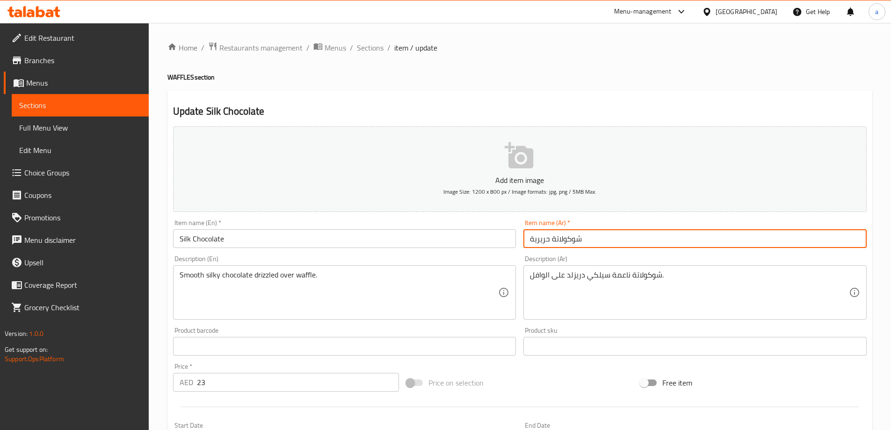
click at [542, 240] on input "شوكولاتة حريرية" at bounding box center [695, 238] width 343 height 19
type input "شوكولاتة حريرية"
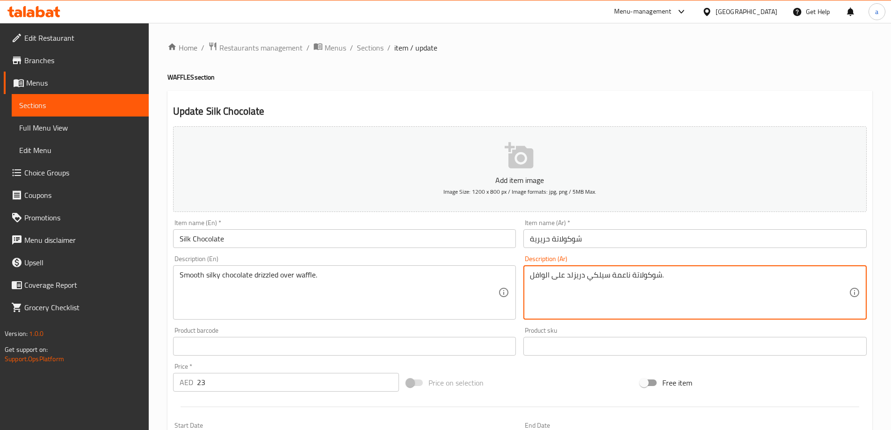
click at [597, 273] on textarea "شوكولاتة ناعمة سيلكي دريزلد على الوافل." at bounding box center [689, 292] width 319 height 44
paste textarea "ريرية"
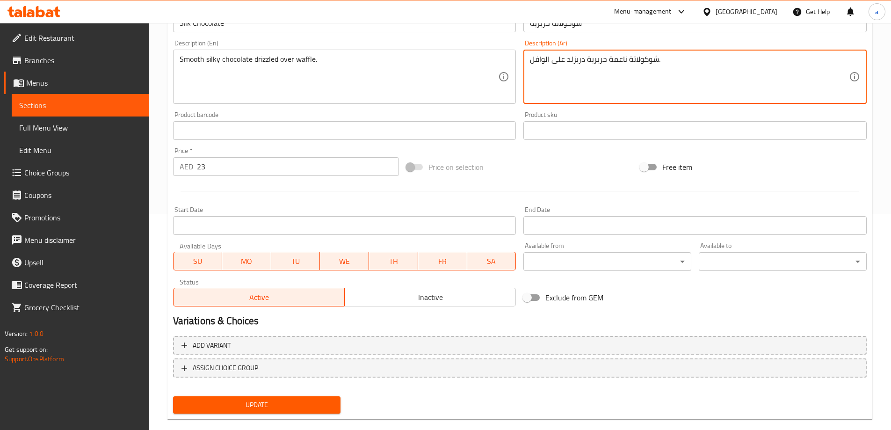
scroll to position [231, 0]
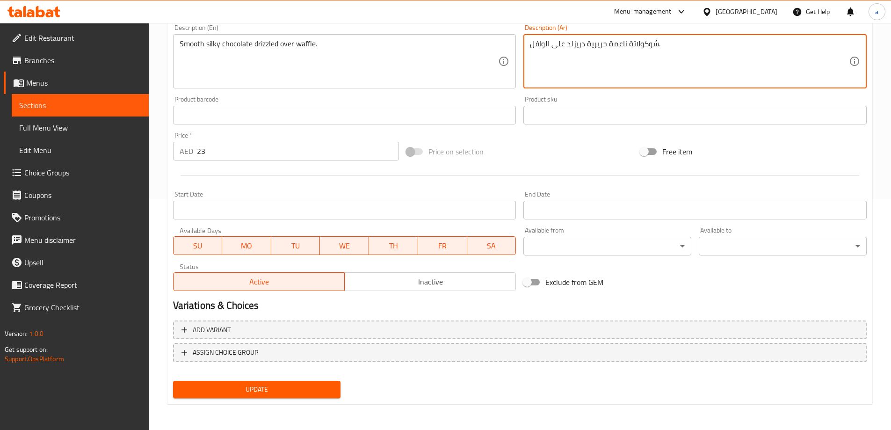
type textarea "شوكولاتة ناعمة حريرية دريزلد على الوافل."
click at [289, 377] on div "Update" at bounding box center [256, 389] width 175 height 25
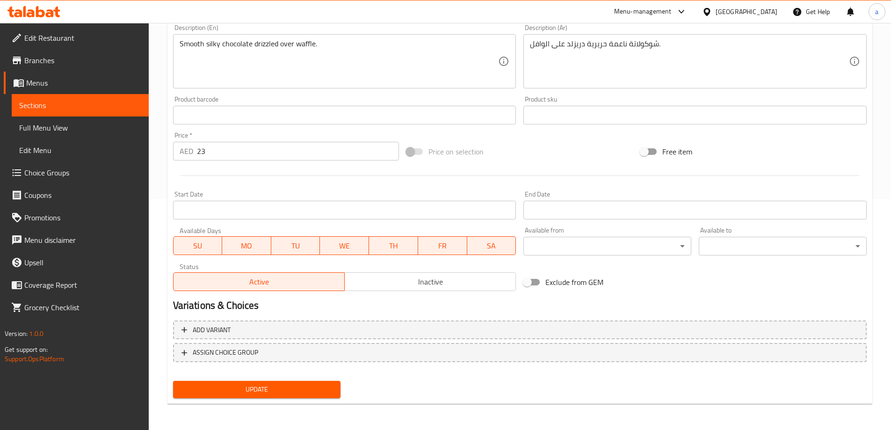
click at [287, 382] on button "Update" at bounding box center [257, 389] width 168 height 17
click at [79, 107] on span "Sections" at bounding box center [80, 105] width 122 height 11
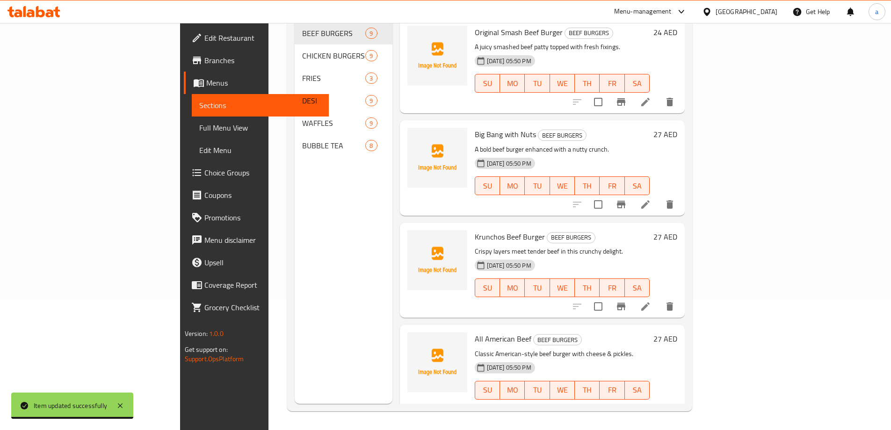
scroll to position [131, 0]
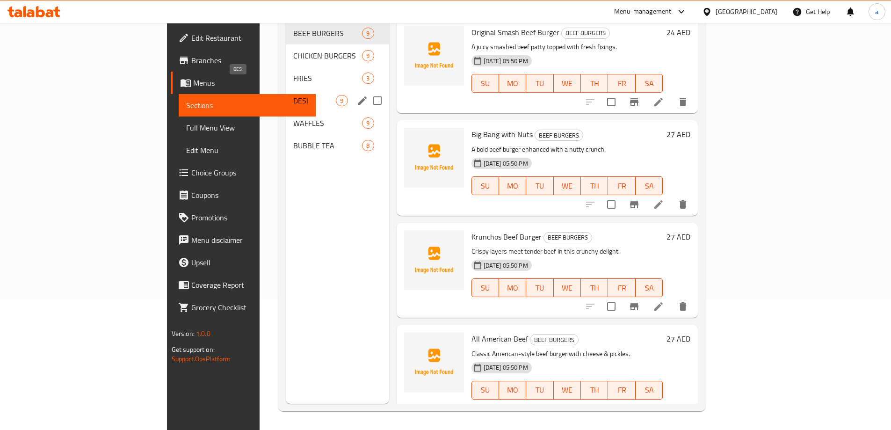
click at [293, 95] on span "DESI" at bounding box center [314, 100] width 43 height 11
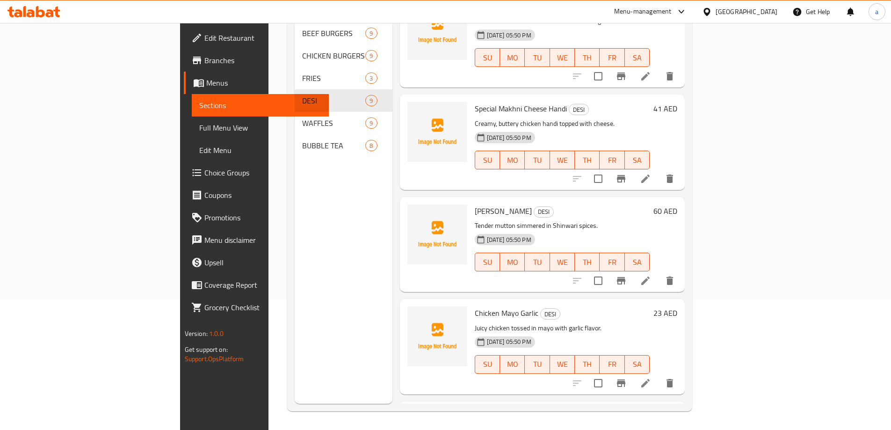
scroll to position [94, 0]
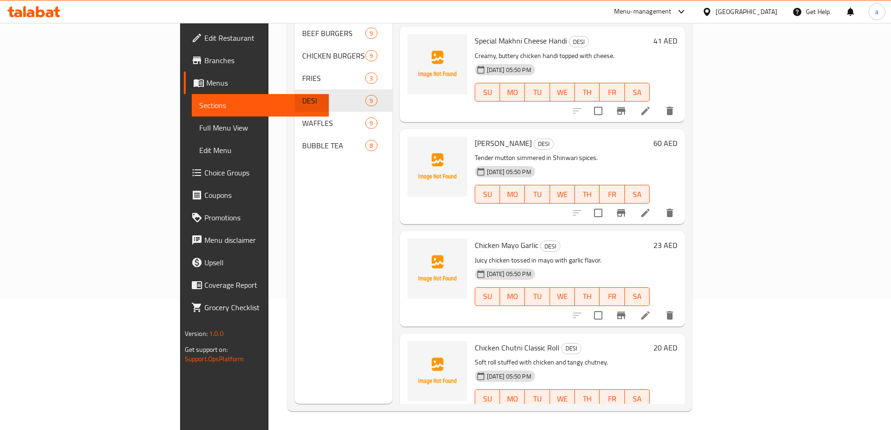
click at [651, 310] on icon at bounding box center [645, 315] width 11 height 11
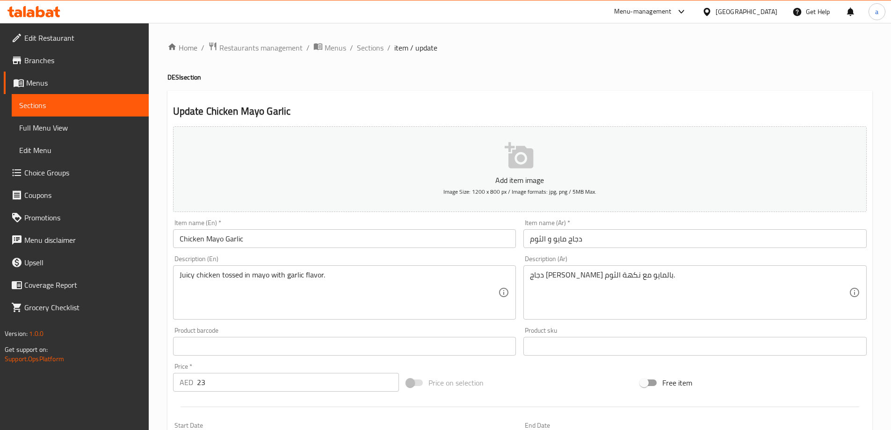
click at [565, 241] on input "دجاج مايو و الثوم" at bounding box center [695, 238] width 343 height 19
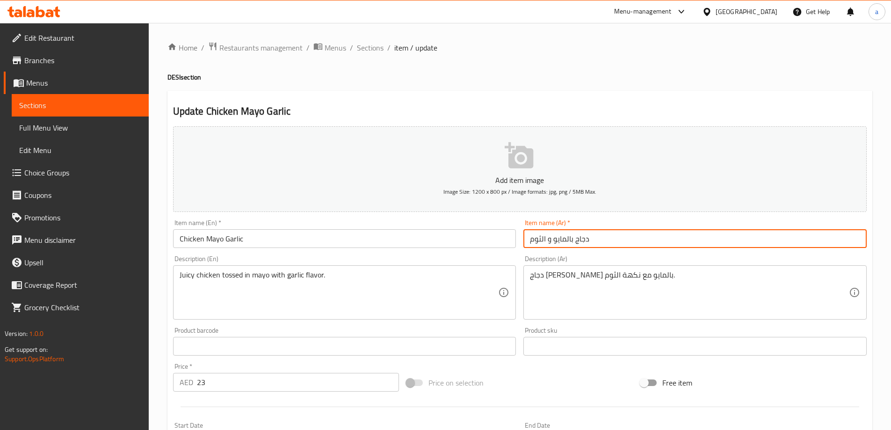
scroll to position [231, 0]
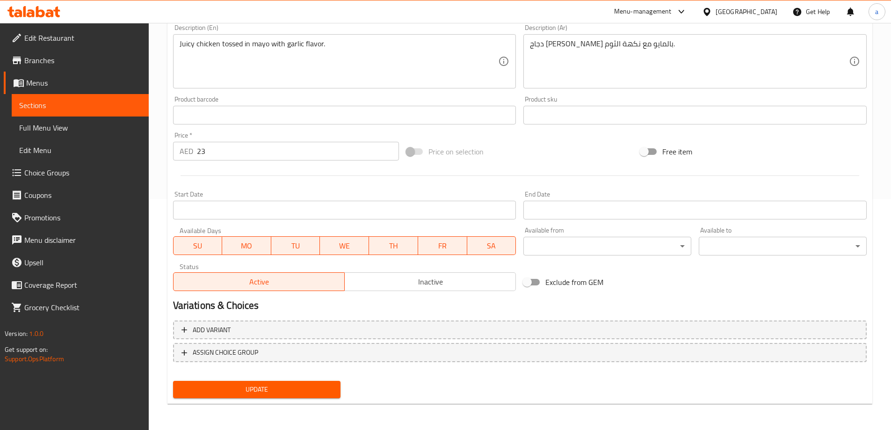
type input "دجاج بالمايو و الثوم"
click at [287, 392] on span "Update" at bounding box center [257, 390] width 153 height 12
click at [62, 100] on span "Sections" at bounding box center [80, 105] width 122 height 11
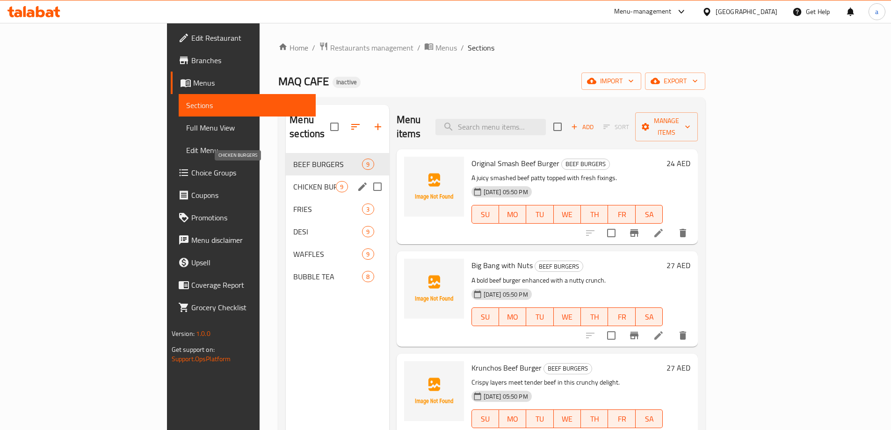
click at [293, 181] on span "CHICKEN BURGERS" at bounding box center [314, 186] width 43 height 11
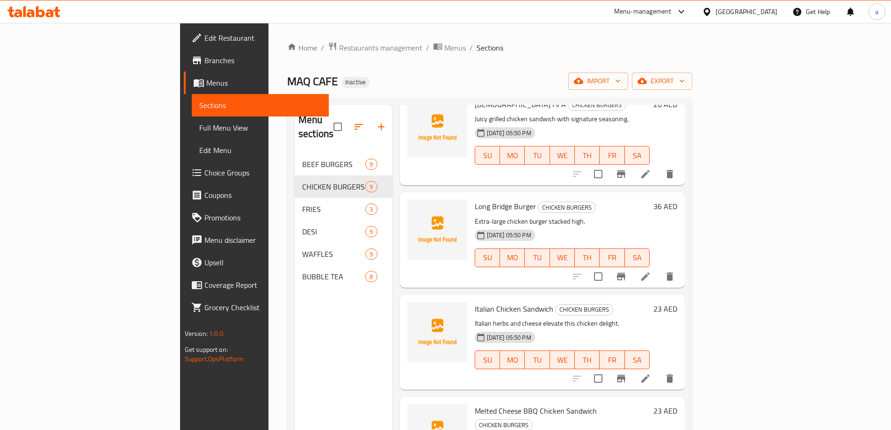
scroll to position [513, 0]
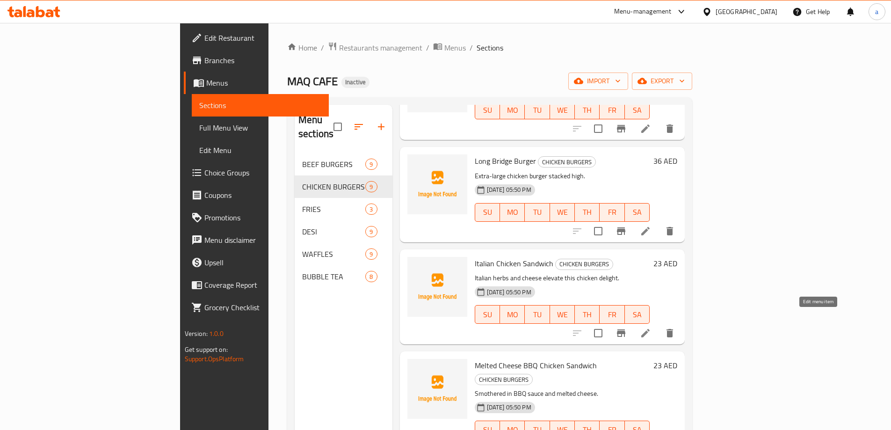
click at [650, 329] on icon at bounding box center [645, 333] width 8 height 8
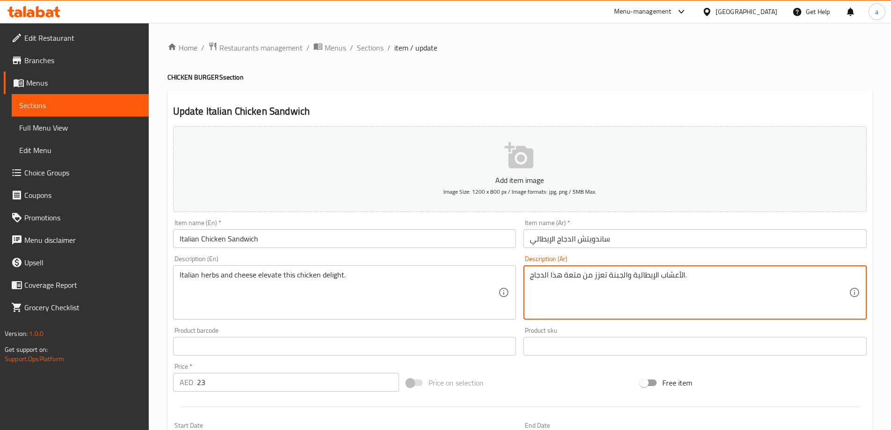
click at [575, 278] on textarea "الأعشاب الإيطالية والجبنة تعزز من متعة هذا الدجاج." at bounding box center [689, 292] width 319 height 44
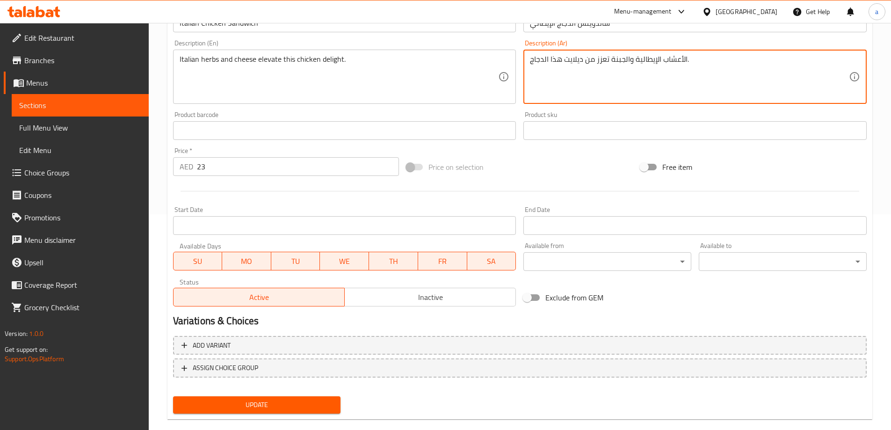
scroll to position [231, 0]
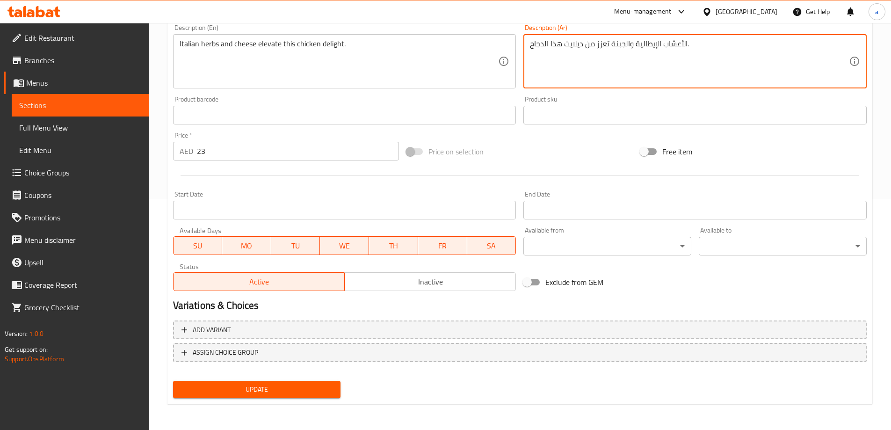
type textarea "الأعشاب الإيطالية والجبنة تعزز من ديلايت هذا الدجاج."
click at [270, 390] on span "Update" at bounding box center [257, 390] width 153 height 12
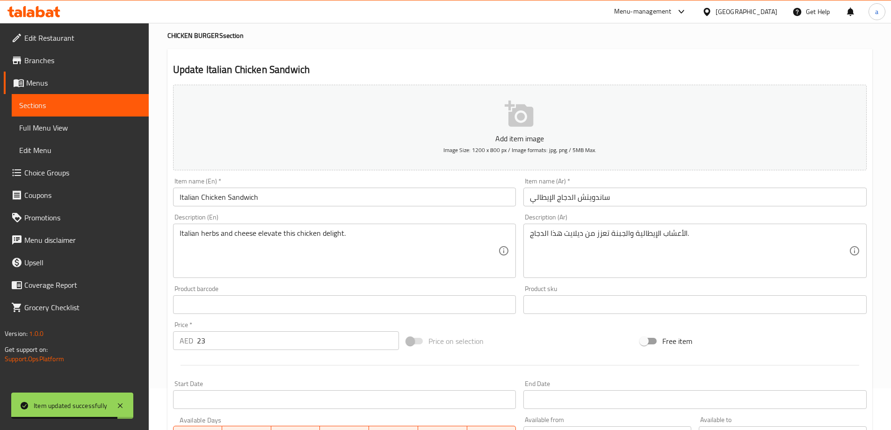
scroll to position [0, 0]
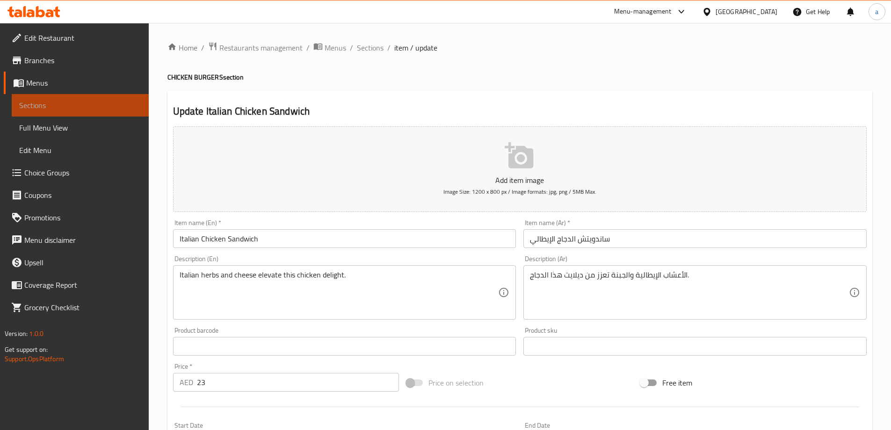
click at [76, 98] on link "Sections" at bounding box center [80, 105] width 137 height 22
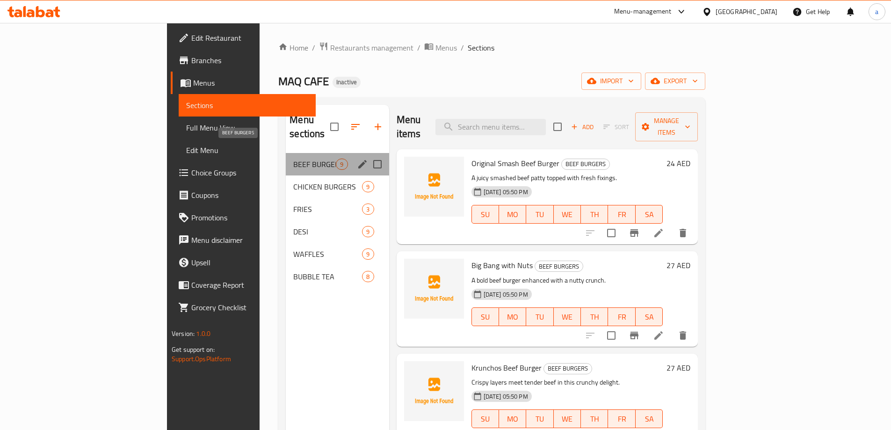
click at [293, 159] on span "BEEF BURGERS" at bounding box center [314, 164] width 43 height 11
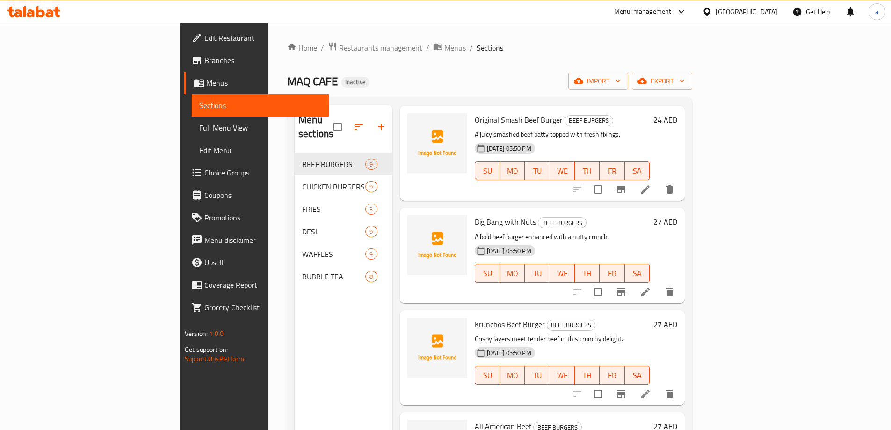
scroll to position [187, 0]
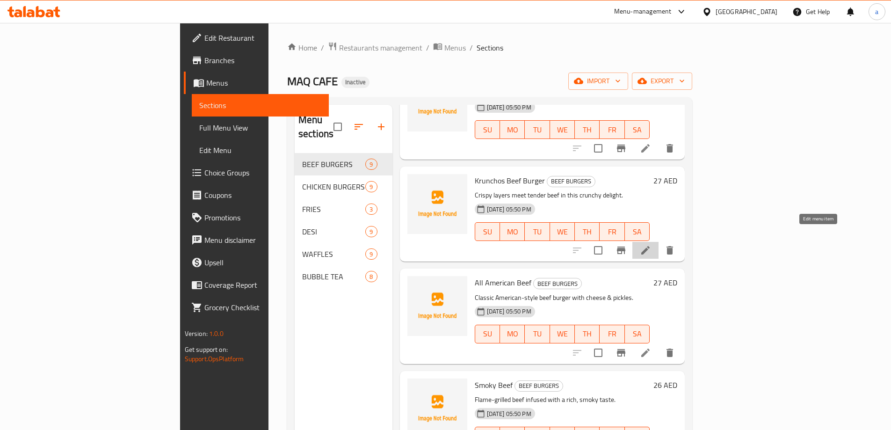
click at [651, 245] on icon at bounding box center [645, 250] width 11 height 11
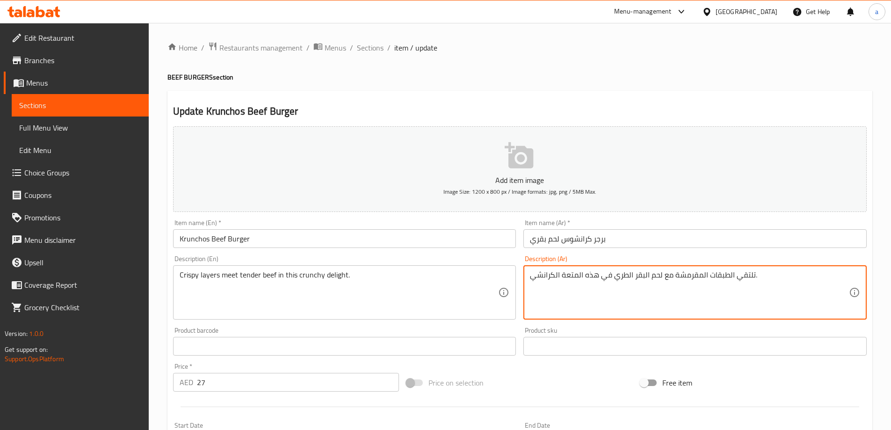
click at [573, 278] on textarea "تلتقي الطبقات المقرمشة مع لحم البقر الطري في هذه المتعة الكرانشي." at bounding box center [689, 292] width 319 height 44
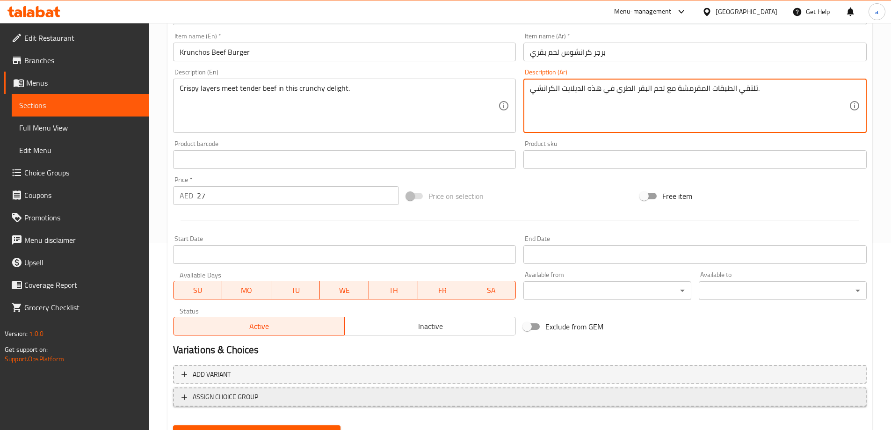
scroll to position [231, 0]
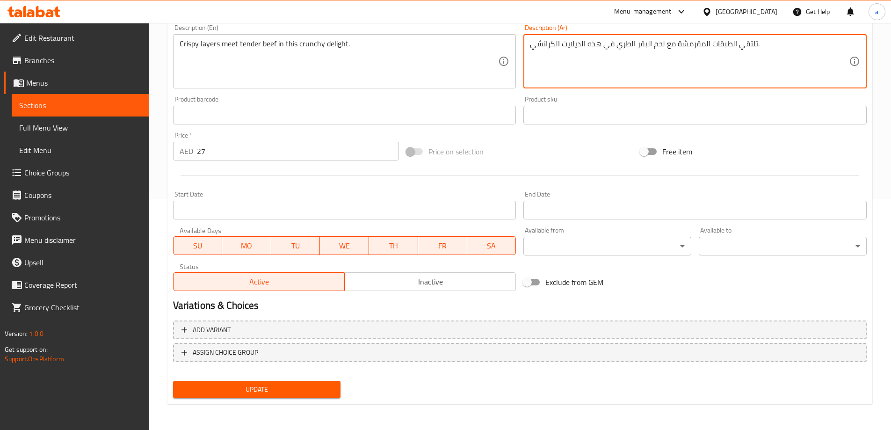
type textarea "تلتقي الطبقات المقرمشة مع لحم البقر الطري في هذه الديلايت الكرانشي."
click at [294, 387] on span "Update" at bounding box center [257, 390] width 153 height 12
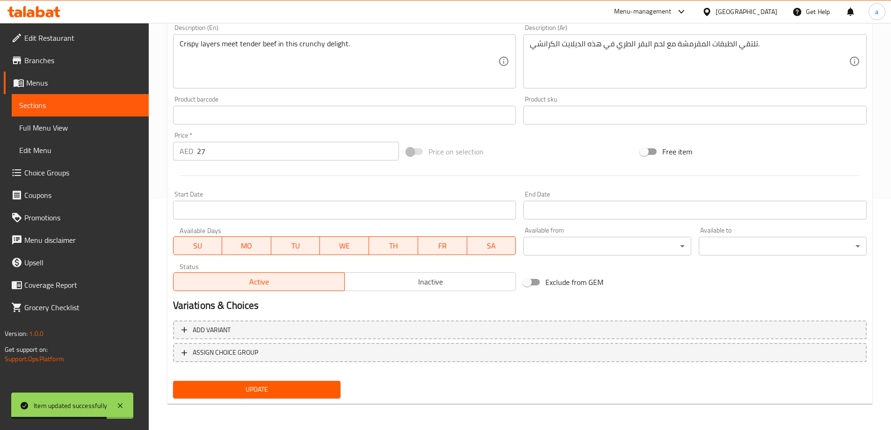
click at [44, 98] on link "Sections" at bounding box center [80, 105] width 137 height 22
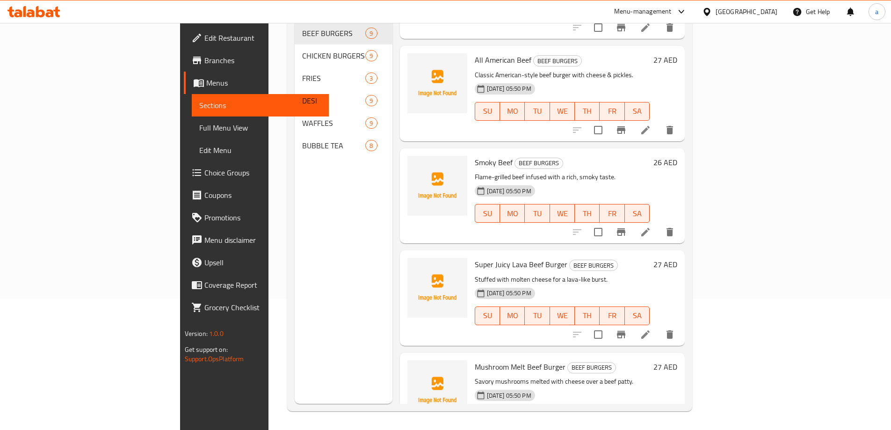
scroll to position [281, 0]
click at [659, 222] on li at bounding box center [646, 230] width 26 height 17
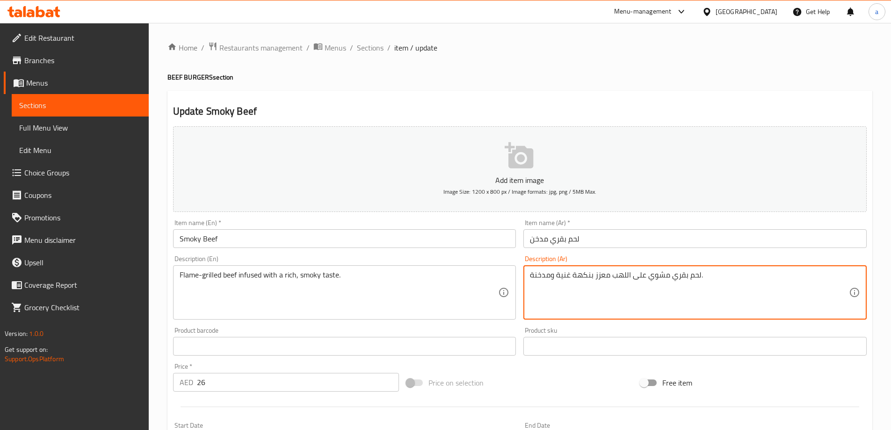
click at [577, 278] on textarea "لحم بقري مشوي على اللهب معزز بنكهة غنية ومدخنة." at bounding box center [689, 292] width 319 height 44
click at [553, 274] on textarea "لحم بقري مشوي على اللهب معزز بطعم غنية ومدخنة." at bounding box center [689, 292] width 319 height 44
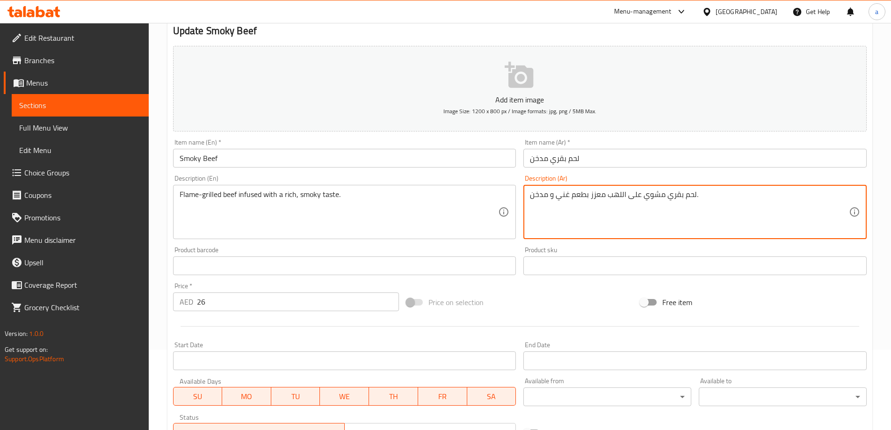
scroll to position [231, 0]
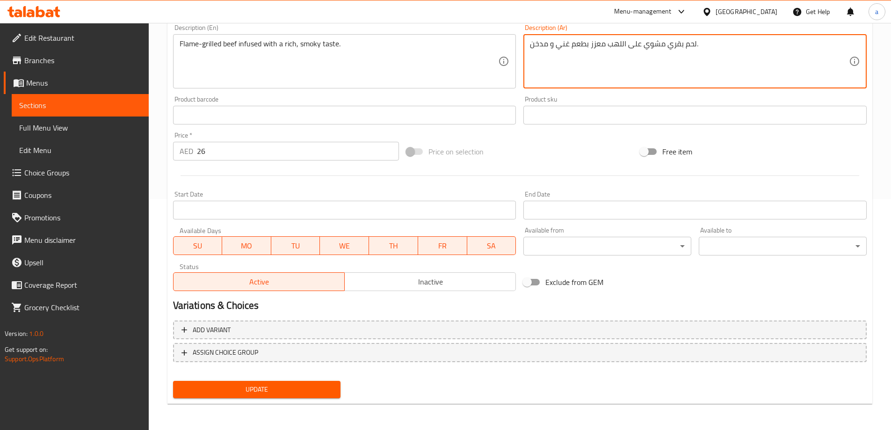
type textarea "لحم بقري مشوي على اللهب معزز بطعم غني و مدخن."
click at [292, 383] on button "Update" at bounding box center [257, 389] width 168 height 17
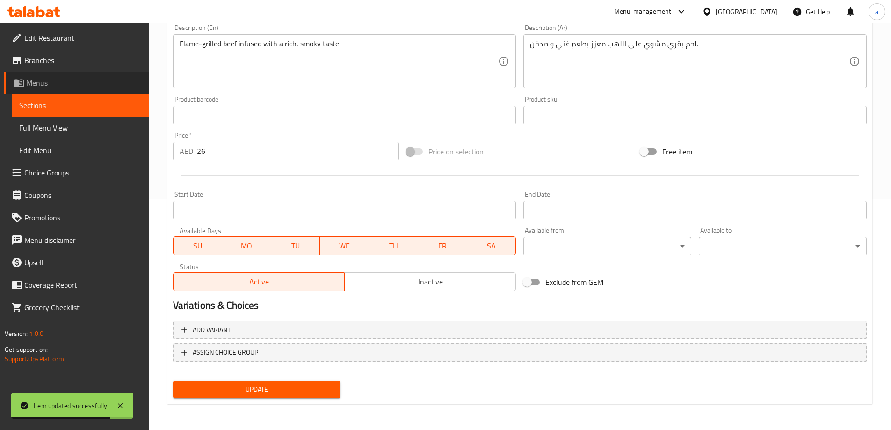
click at [74, 92] on link "Menus" at bounding box center [76, 83] width 145 height 22
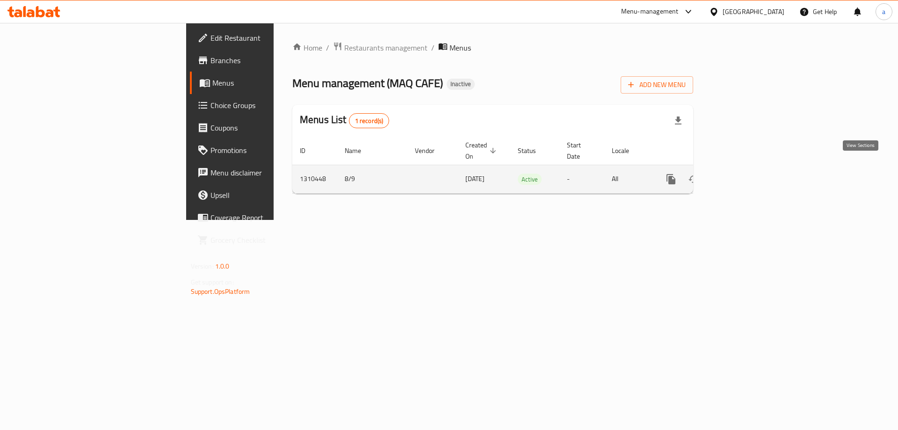
click at [750, 172] on link "enhanced table" at bounding box center [739, 179] width 22 height 22
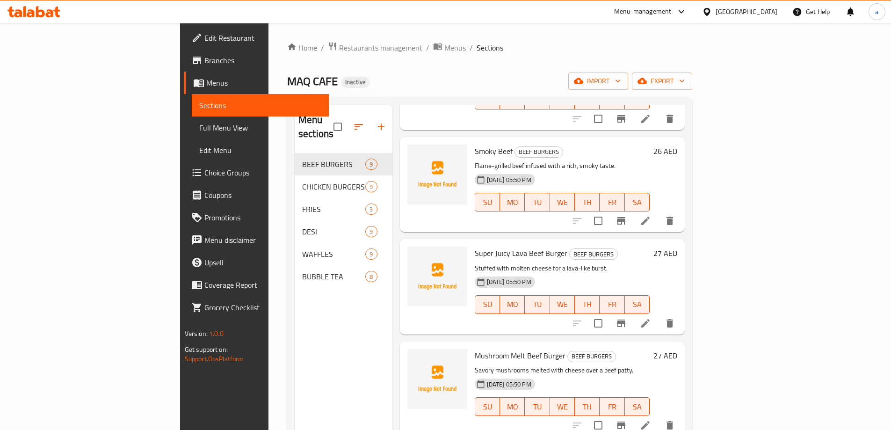
scroll to position [499, 0]
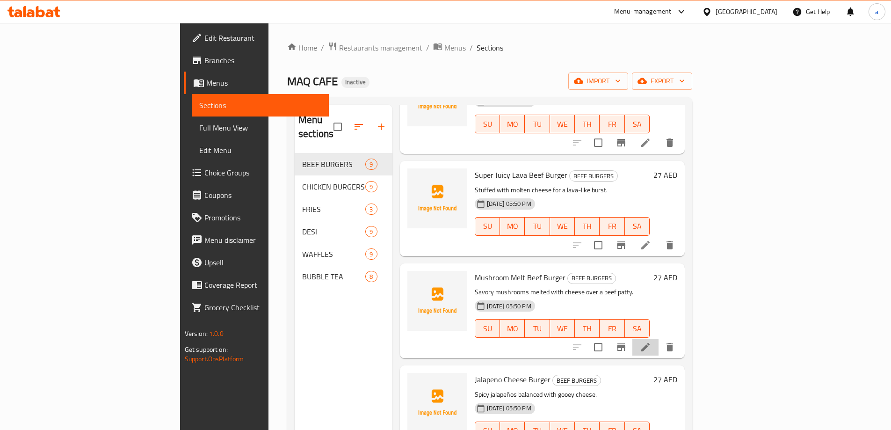
click at [651, 342] on icon at bounding box center [645, 347] width 11 height 11
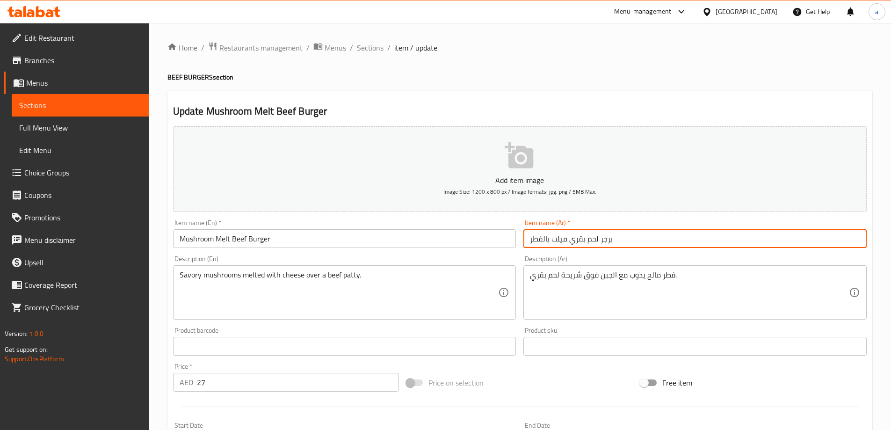
drag, startPoint x: 552, startPoint y: 238, endPoint x: 570, endPoint y: 239, distance: 18.3
click at [570, 239] on input "برجر لحم بقري ميلت بالفطر" at bounding box center [695, 238] width 343 height 19
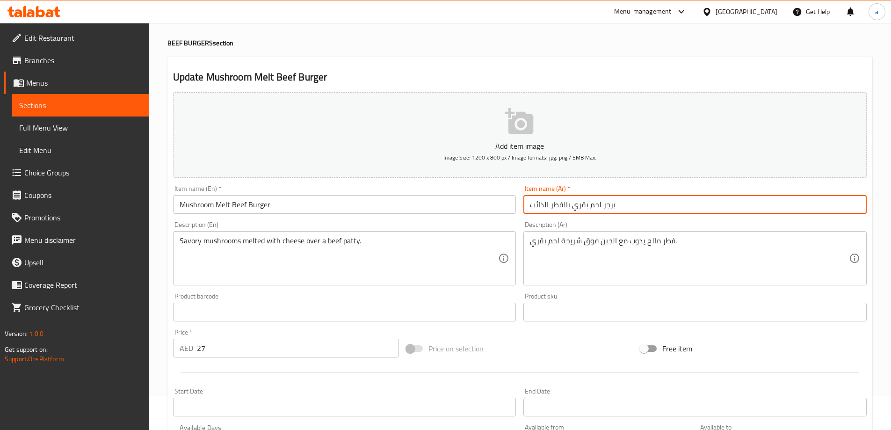
scroll to position [231, 0]
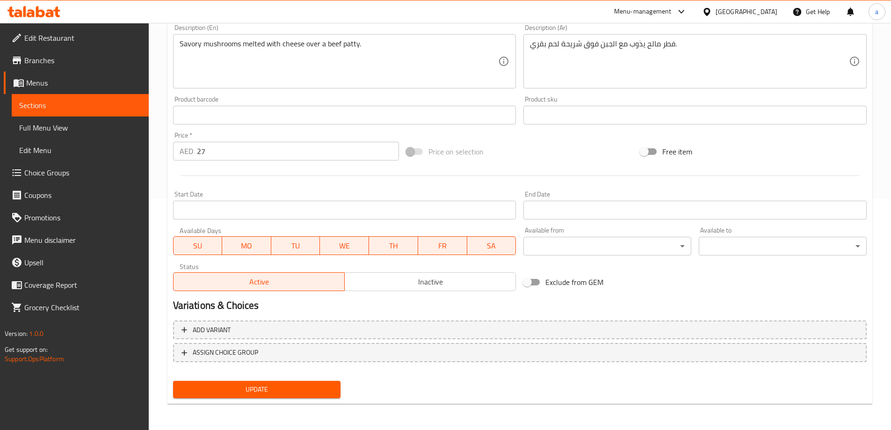
type input "برجر لحم بقري بالفطر الذائب"
click at [290, 387] on span "Update" at bounding box center [257, 390] width 153 height 12
click at [107, 109] on span "Sections" at bounding box center [80, 105] width 122 height 11
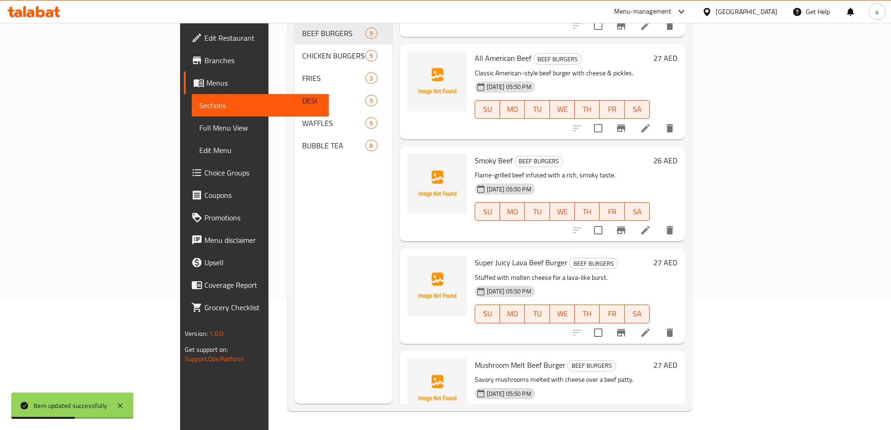
scroll to position [499, 0]
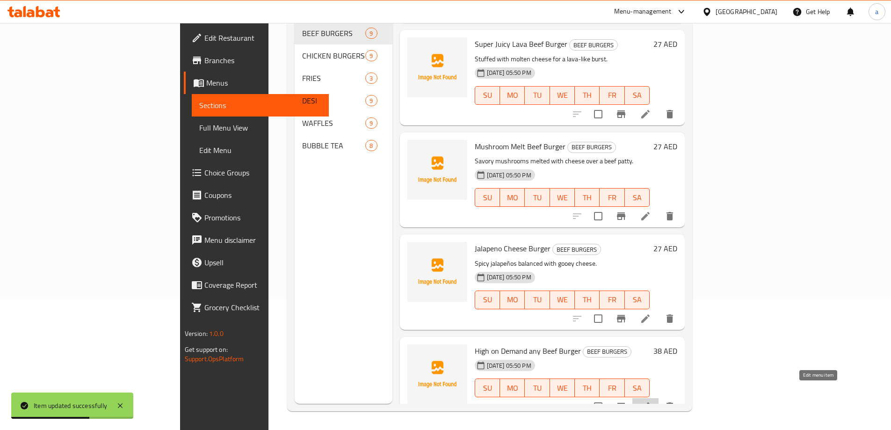
click at [651, 401] on icon at bounding box center [645, 406] width 11 height 11
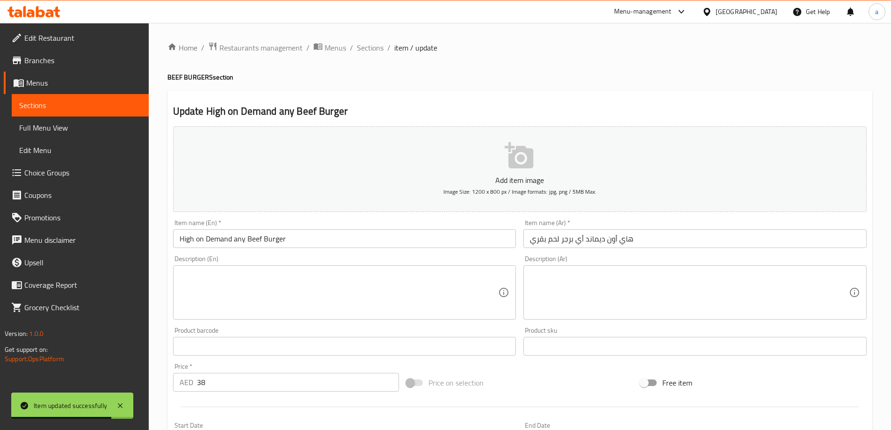
click at [581, 239] on input "هاي أون ديماند أي برجر لحم بقري" at bounding box center [695, 238] width 343 height 19
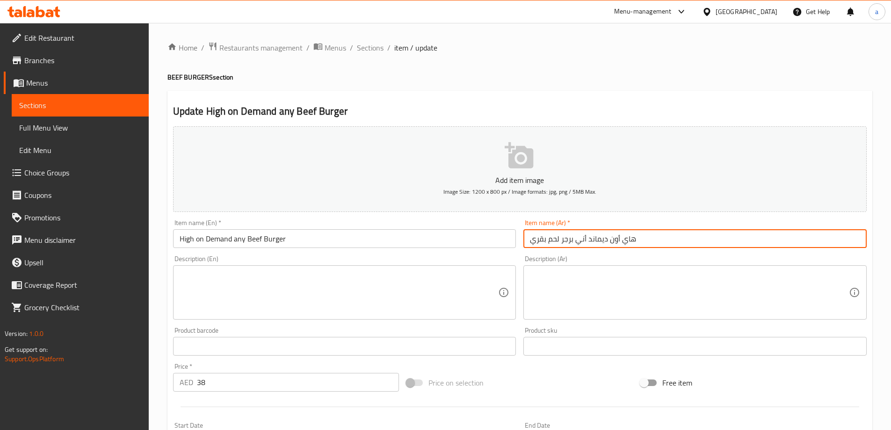
click at [584, 239] on input "هاي أون ديماند أني برجر لحم بقري" at bounding box center [695, 238] width 343 height 19
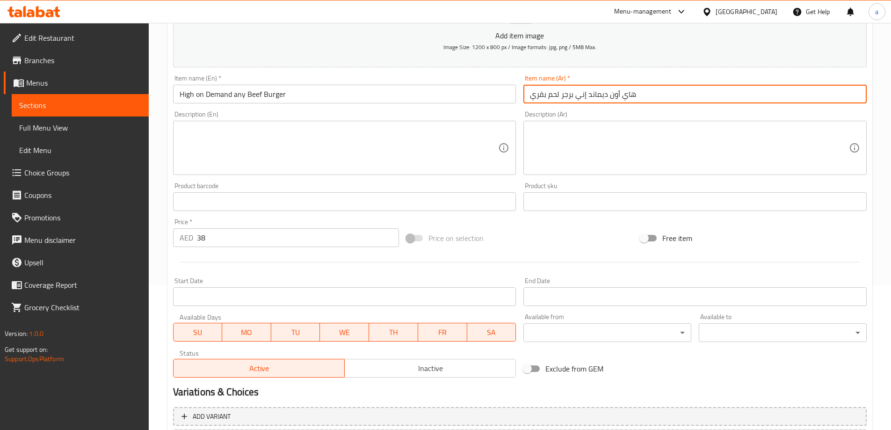
scroll to position [231, 0]
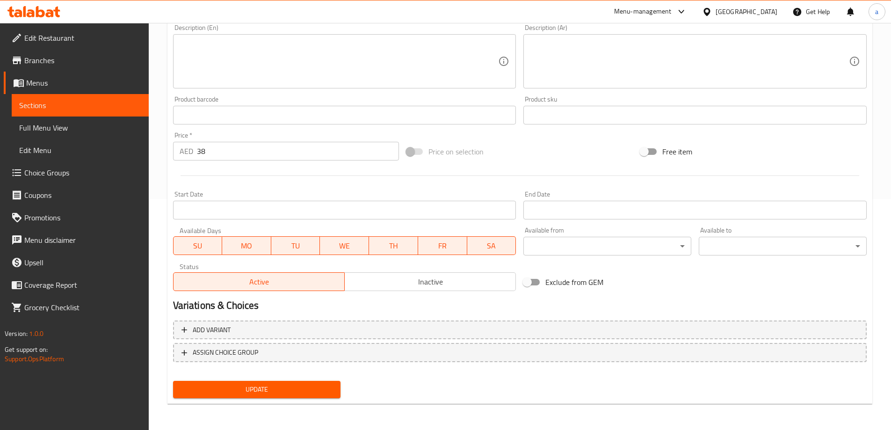
type input "هاي أون ديماند إني برجر لحم بقري"
click at [252, 381] on button "Update" at bounding box center [257, 389] width 168 height 17
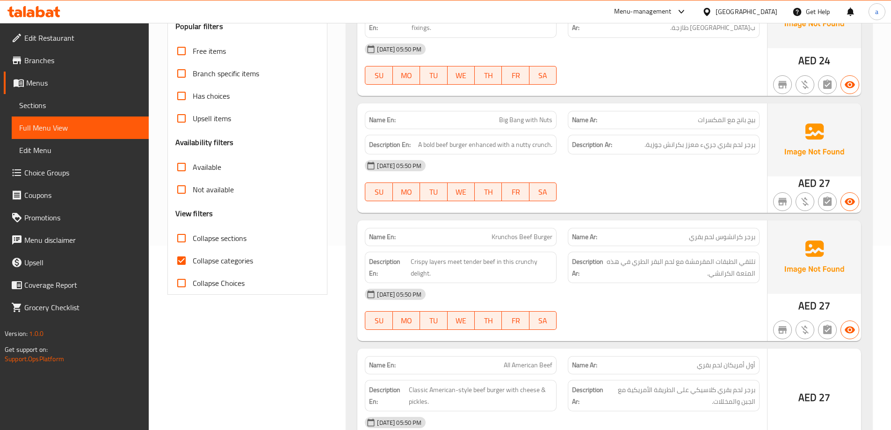
scroll to position [234, 0]
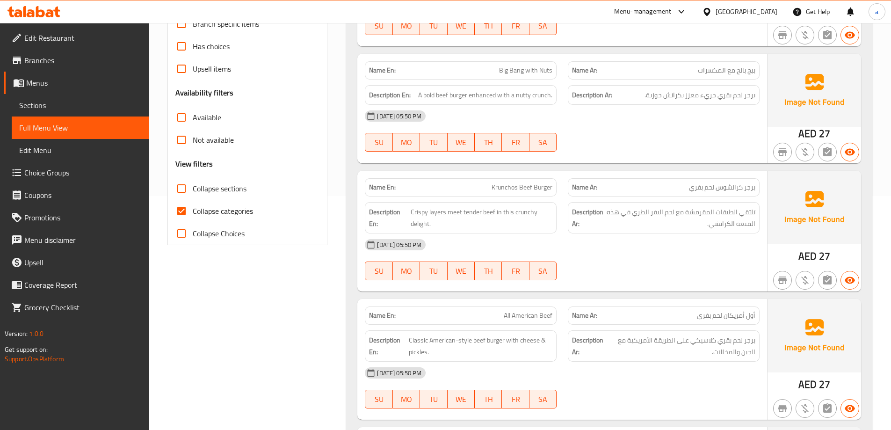
click at [192, 189] on input "Collapse sections" at bounding box center [181, 188] width 22 height 22
checkbox input "true"
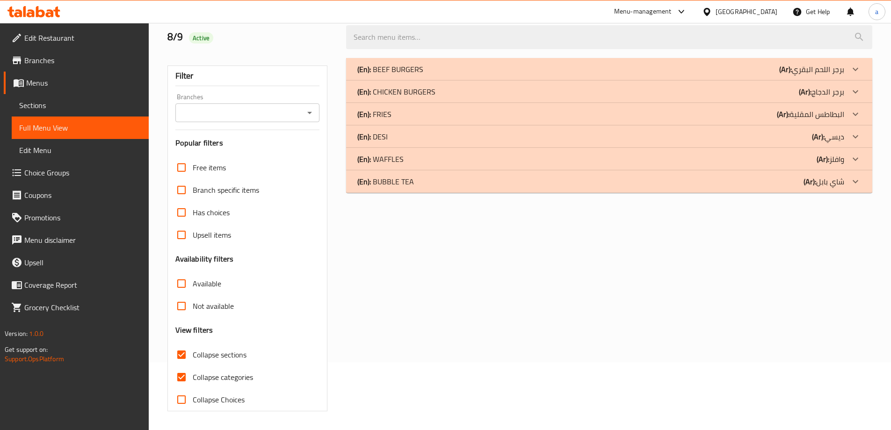
click at [189, 366] on input "Collapse categories" at bounding box center [181, 377] width 22 height 22
checkbox input "false"
click at [576, 148] on div "(En): WAFFLES (Ar): وافلز Name En: Chocolate Haven Waffle Name Ar: وافل هافن شو…" at bounding box center [609, 159] width 526 height 22
click at [570, 160] on div "(En): WAFFLES (Ar): وافلز" at bounding box center [600, 158] width 487 height 11
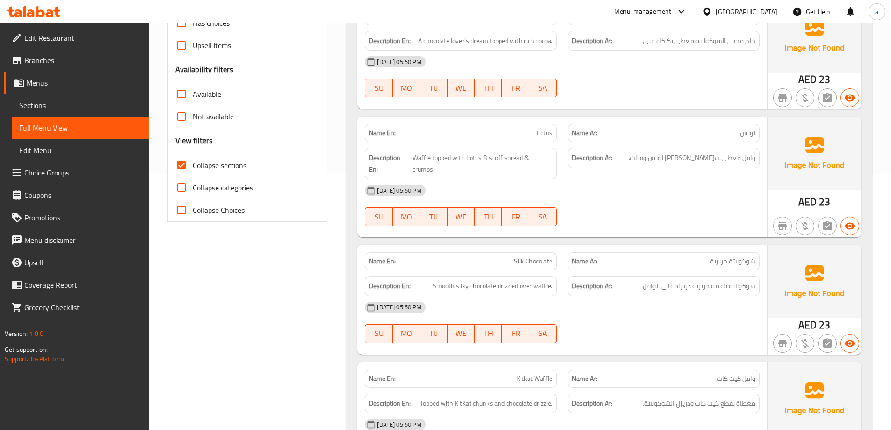
scroll to position [161, 0]
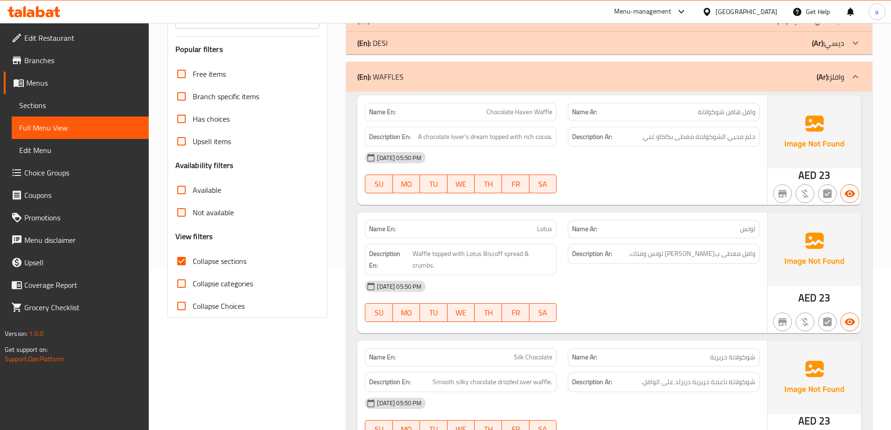
drag, startPoint x: 520, startPoint y: 74, endPoint x: 479, endPoint y: 88, distance: 43.3
click at [520, 74] on div "(En): WAFFLES (Ar): وافلز" at bounding box center [600, 76] width 487 height 11
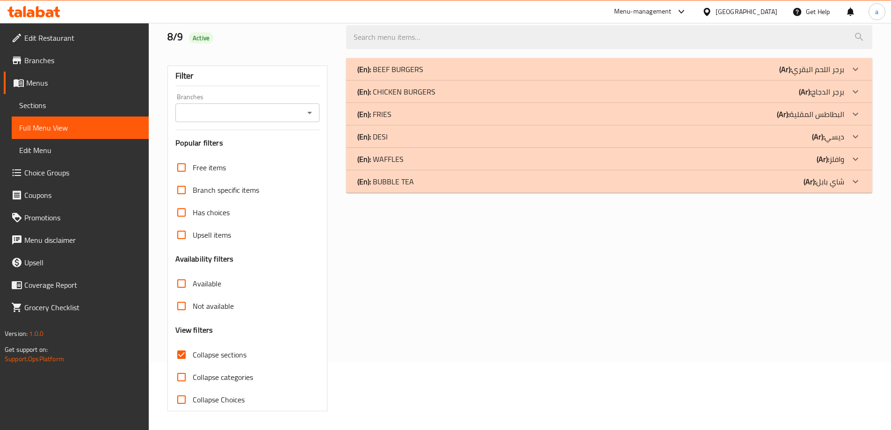
scroll to position [68, 0]
click at [571, 128] on div "(En): DESI (Ar): ديسي" at bounding box center [609, 136] width 526 height 22
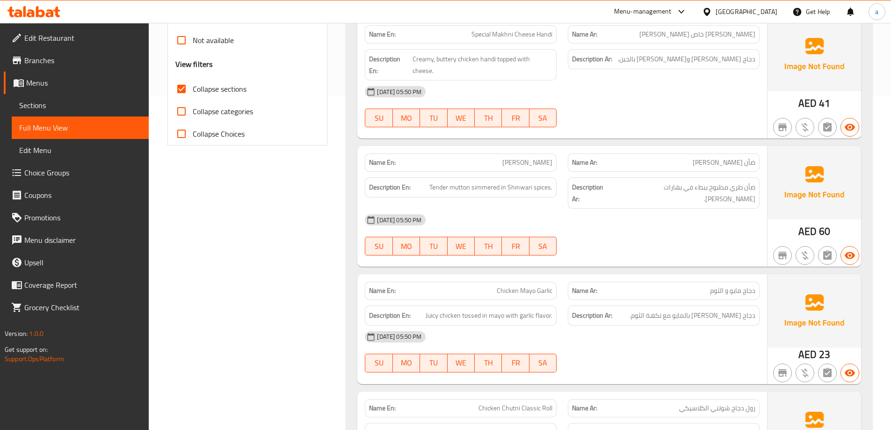
scroll to position [395, 0]
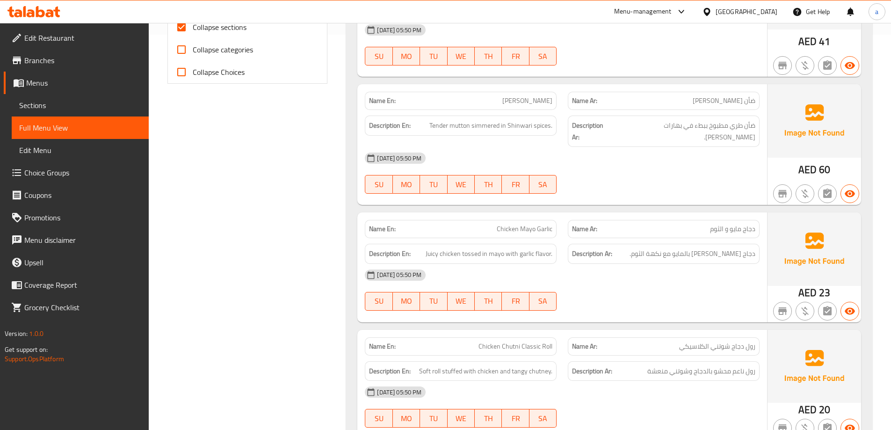
click at [734, 224] on span "دجاج مايو و الثوم" at bounding box center [732, 229] width 45 height 10
copy span "دجاج مايو و الثوم"
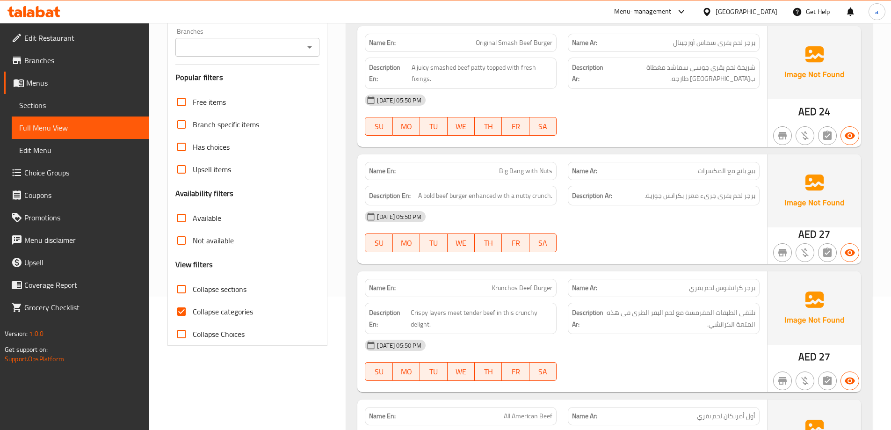
scroll to position [140, 0]
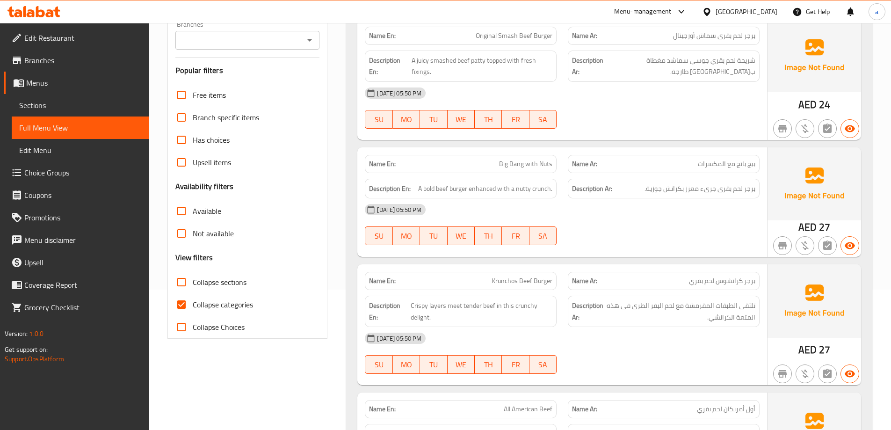
click at [218, 283] on span "Collapse sections" at bounding box center [220, 282] width 54 height 11
click at [193, 283] on input "Collapse sections" at bounding box center [181, 282] width 22 height 22
checkbox input "true"
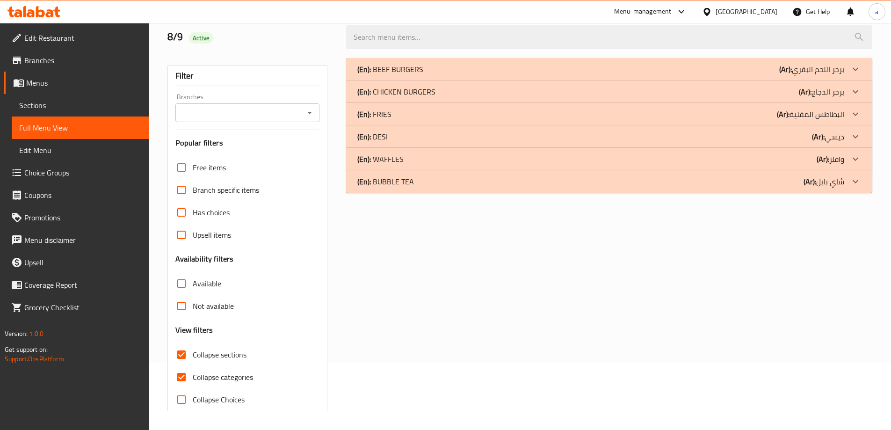
click at [210, 366] on label "Collapse categories" at bounding box center [211, 377] width 83 height 22
click at [193, 366] on input "Collapse categories" at bounding box center [181, 377] width 22 height 22
checkbox input "false"
click at [443, 131] on div "(En): DESI (Ar): ديسي" at bounding box center [600, 136] width 487 height 11
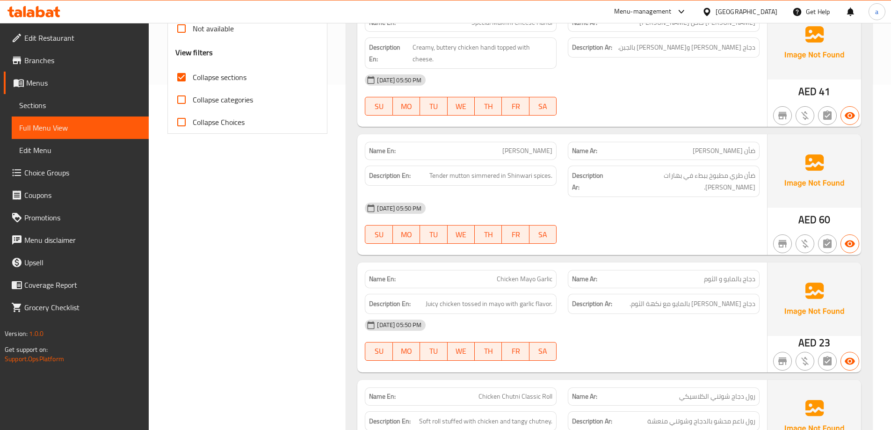
scroll to position [442, 0]
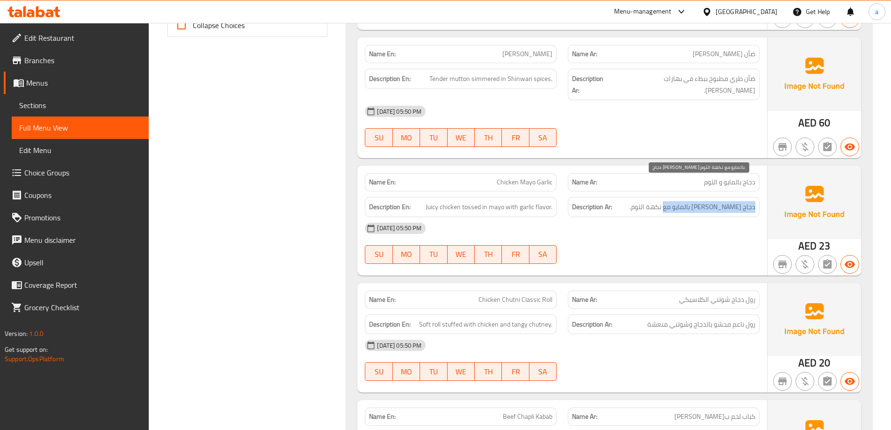
drag, startPoint x: 624, startPoint y: 187, endPoint x: 663, endPoint y: 180, distance: 39.9
click at [663, 201] on h6 "Description Ar: دجاج جوسي مغموس بالمايو مع نكهة الثوم." at bounding box center [663, 207] width 183 height 12
click at [655, 217] on div "[DATE] 05:50 PM" at bounding box center [562, 228] width 406 height 22
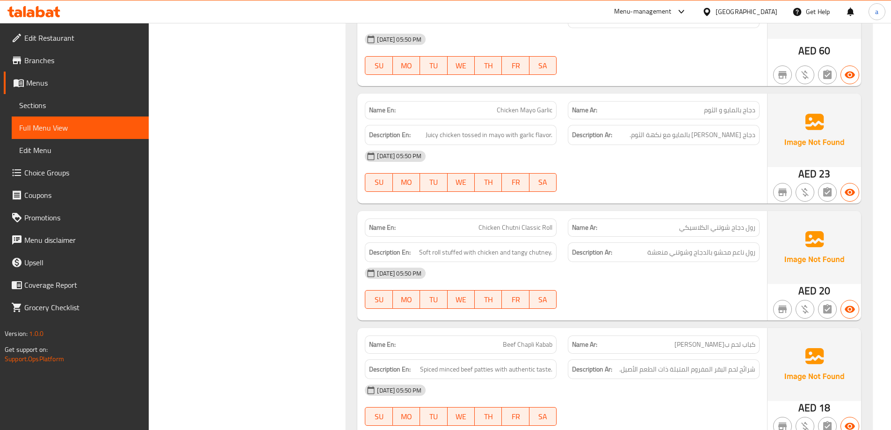
scroll to position [536, 0]
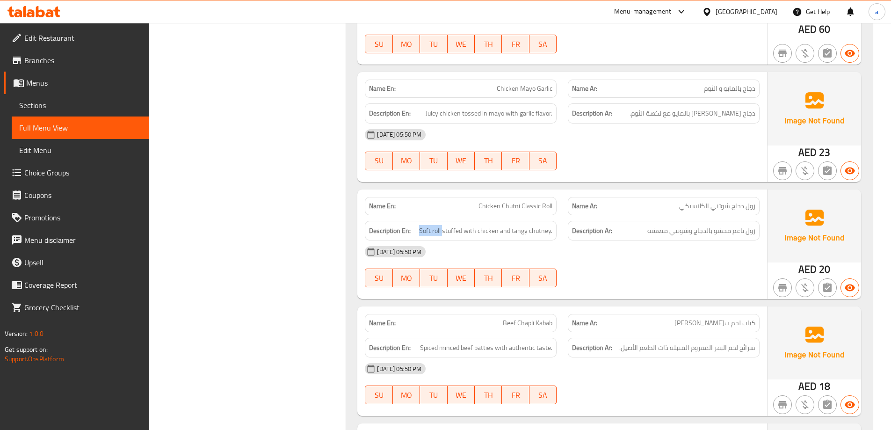
drag, startPoint x: 444, startPoint y: 209, endPoint x: 415, endPoint y: 210, distance: 28.6
click at [415, 225] on h6 "Description En: Soft roll stuffed with chicken and tangy chutney." at bounding box center [460, 231] width 183 height 12
drag, startPoint x: 445, startPoint y: 208, endPoint x: 502, endPoint y: 214, distance: 57.4
click at [502, 225] on span "Soft roll stuffed with chicken and tangy chutney." at bounding box center [485, 231] width 133 height 12
click at [625, 240] on div "[DATE] 05:50 PM" at bounding box center [562, 251] width 406 height 22
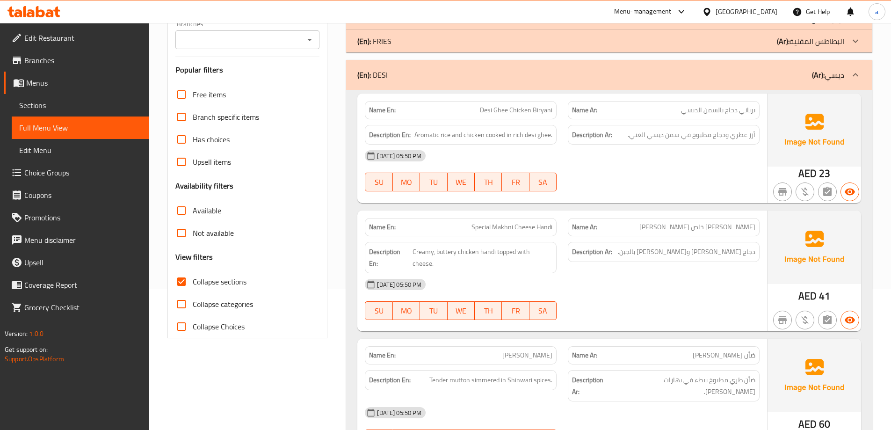
scroll to position [68, 0]
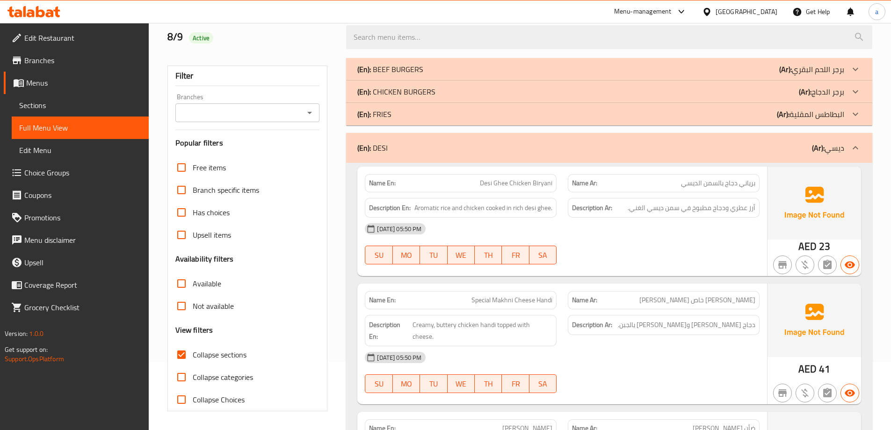
click at [550, 146] on div "(En): DESI (Ar): ديسي" at bounding box center [600, 147] width 487 height 11
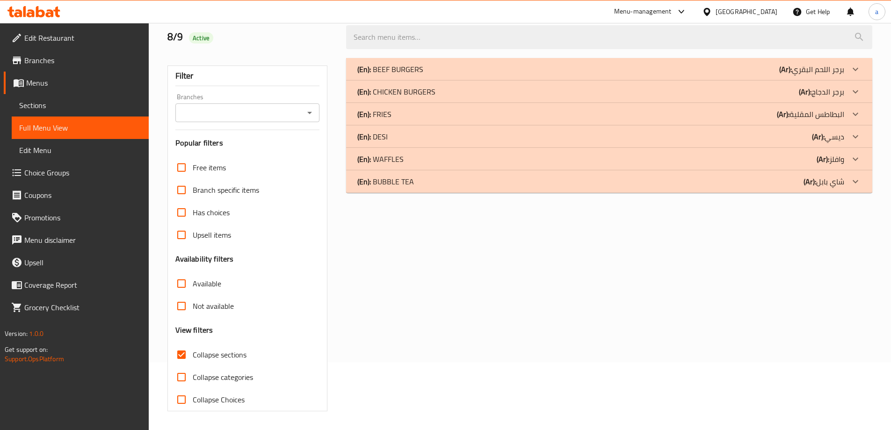
click at [503, 116] on div "(En): FRIES (Ar): البطاطس المقلية" at bounding box center [600, 114] width 487 height 11
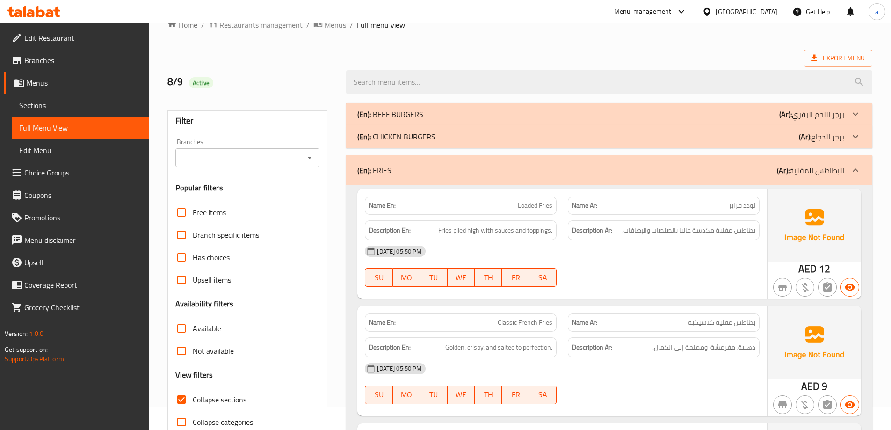
scroll to position [21, 0]
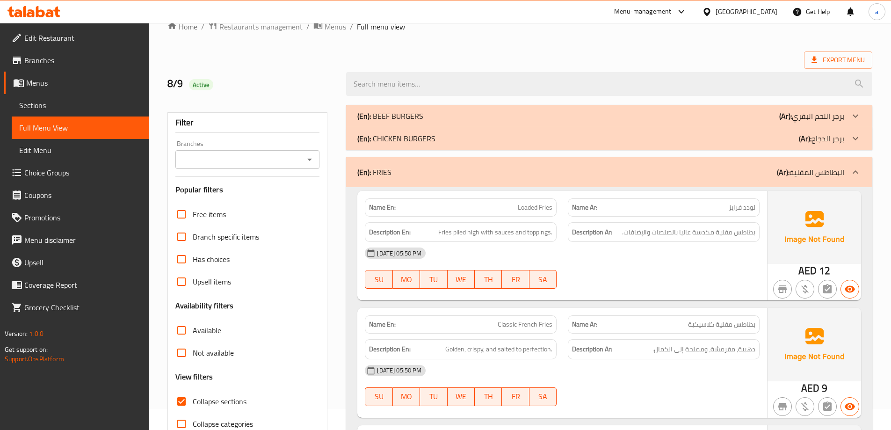
click at [502, 168] on div "(En): FRIES (Ar): البطاطس المقلية" at bounding box center [600, 172] width 487 height 11
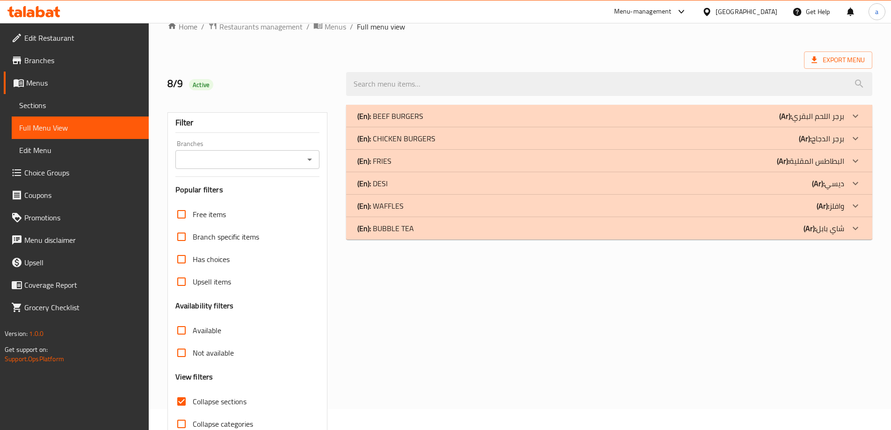
click at [491, 146] on div "(En): CHICKEN BURGERS (Ar): برجر الدجاج" at bounding box center [609, 138] width 526 height 22
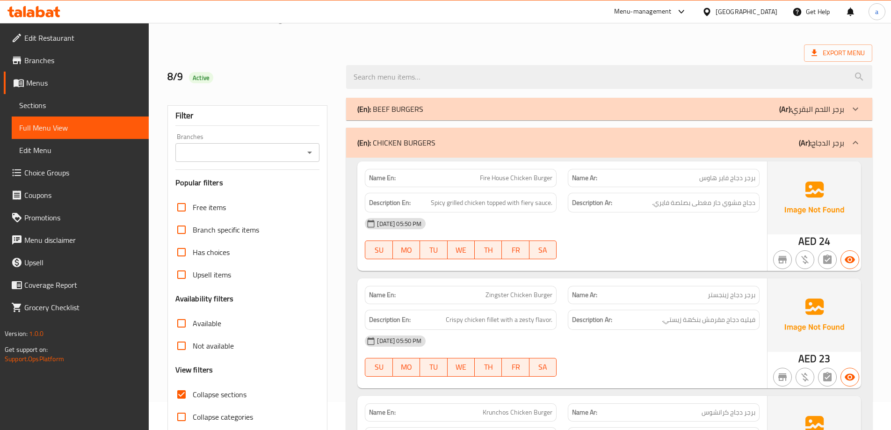
scroll to position [0, 0]
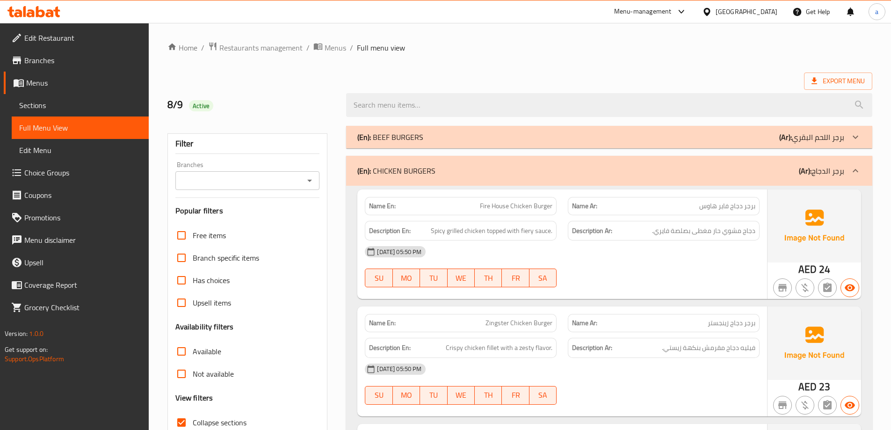
click at [530, 182] on div "(En): CHICKEN BURGERS (Ar): برجر الدجاج" at bounding box center [609, 171] width 526 height 30
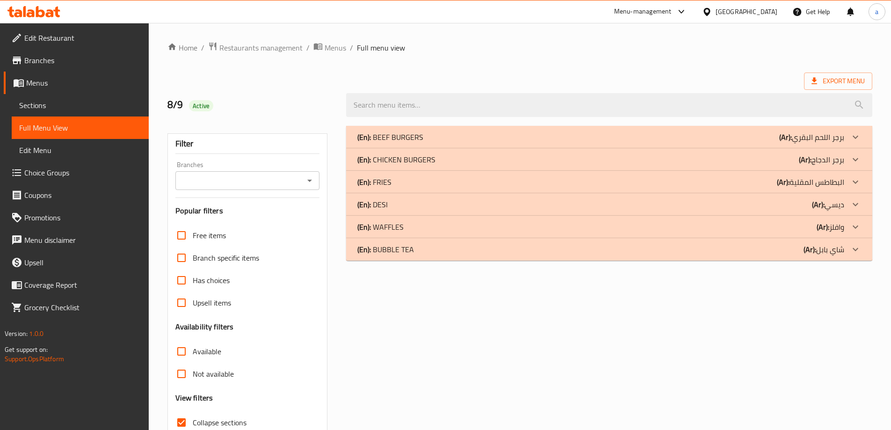
click at [556, 132] on div "(En): BEEF BURGERS (Ar): برجر اللحم البقري" at bounding box center [600, 136] width 487 height 11
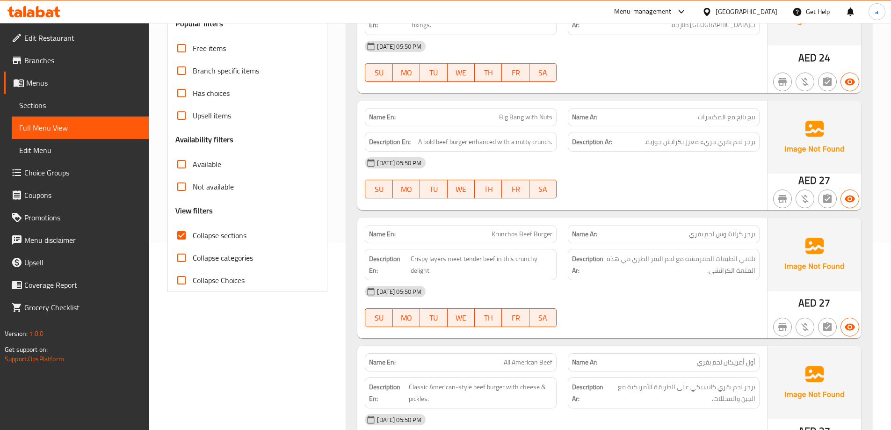
scroll to position [234, 0]
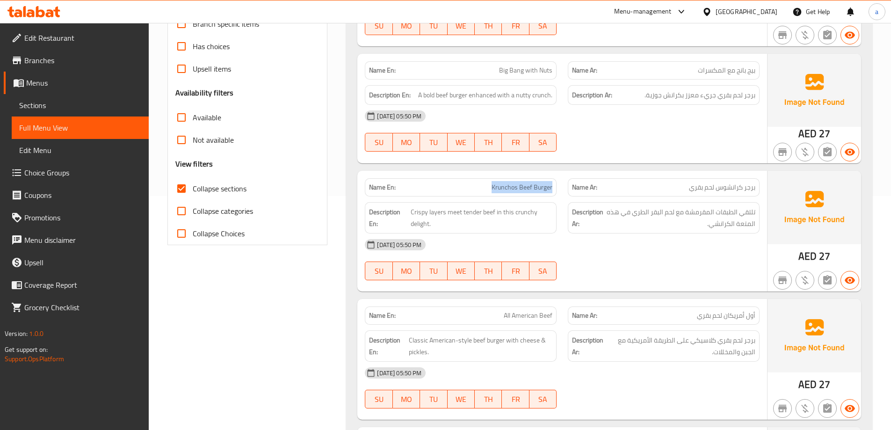
drag, startPoint x: 480, startPoint y: 181, endPoint x: 724, endPoint y: 212, distance: 245.2
click at [576, 192] on div "Name En: Krunchos Beef Burger Name Ar: برجر كرانشوس لحم بقري" at bounding box center [562, 187] width 406 height 29
click at [667, 264] on div "08-09-2025 05:50 PM SU MO TU WE TH FR SA" at bounding box center [562, 259] width 406 height 52
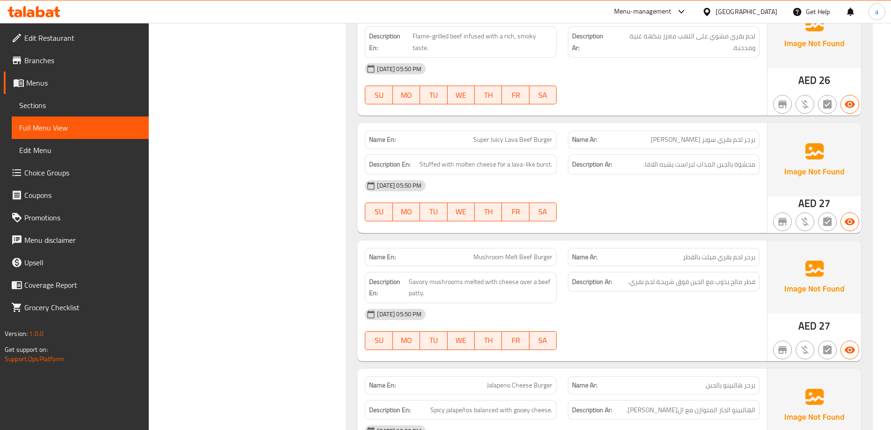
scroll to position [702, 0]
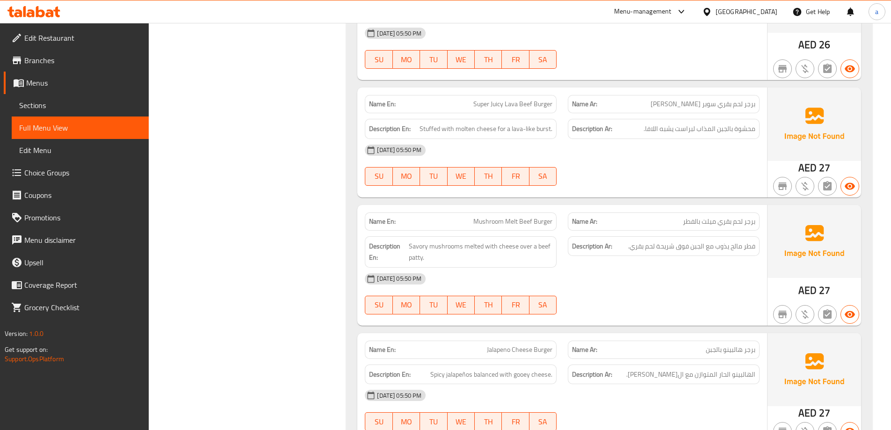
click at [491, 223] on span "Mushroom Melt Beef Burger" at bounding box center [512, 222] width 79 height 10
copy span "Mushroom Melt Beef Burger"
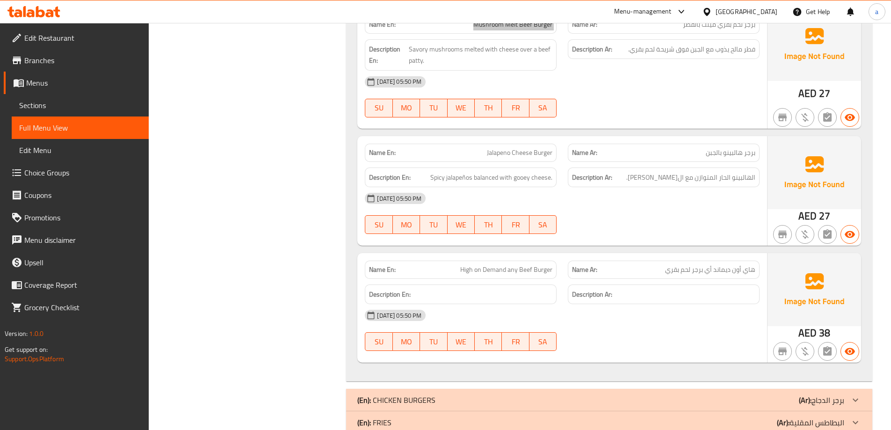
scroll to position [936, 0]
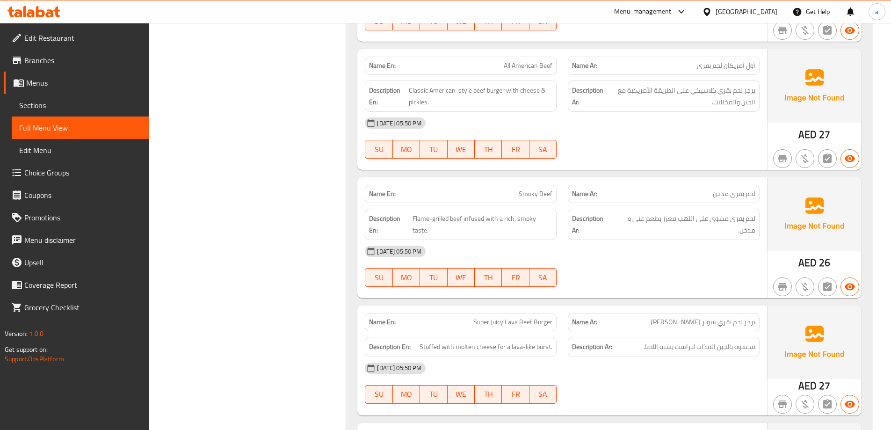
scroll to position [323, 0]
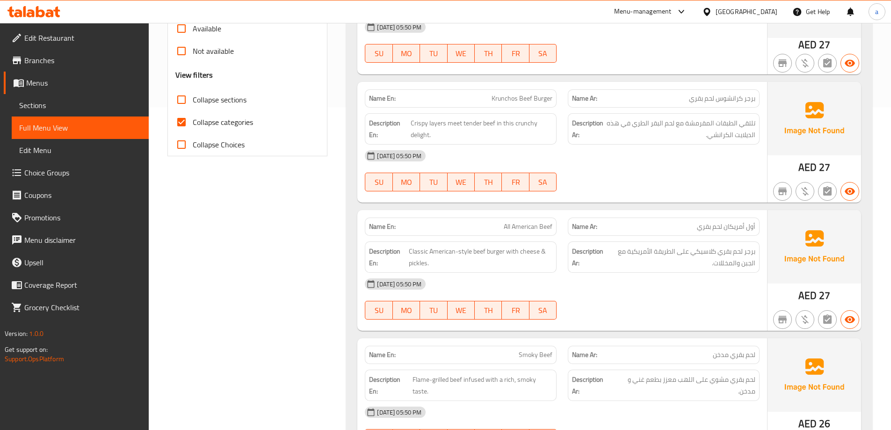
click at [250, 119] on span "Collapse categories" at bounding box center [223, 121] width 60 height 11
click at [193, 119] on input "Collapse categories" at bounding box center [181, 122] width 22 height 22
checkbox input "false"
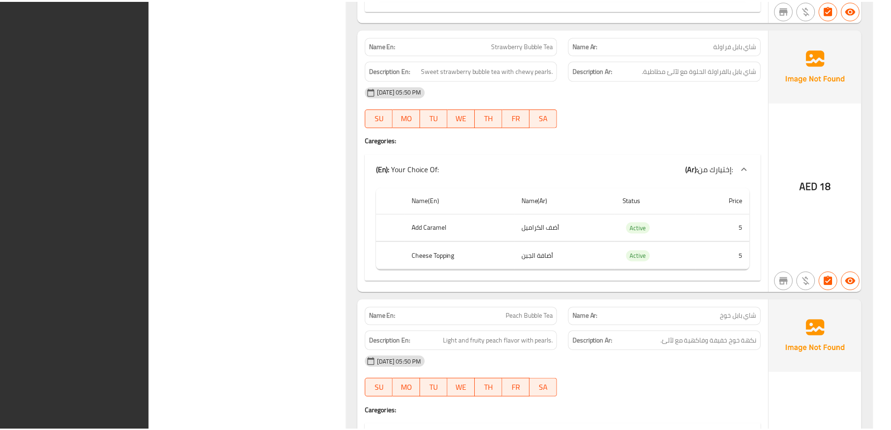
scroll to position [6856, 0]
